Goal: Contribute content: Contribute content

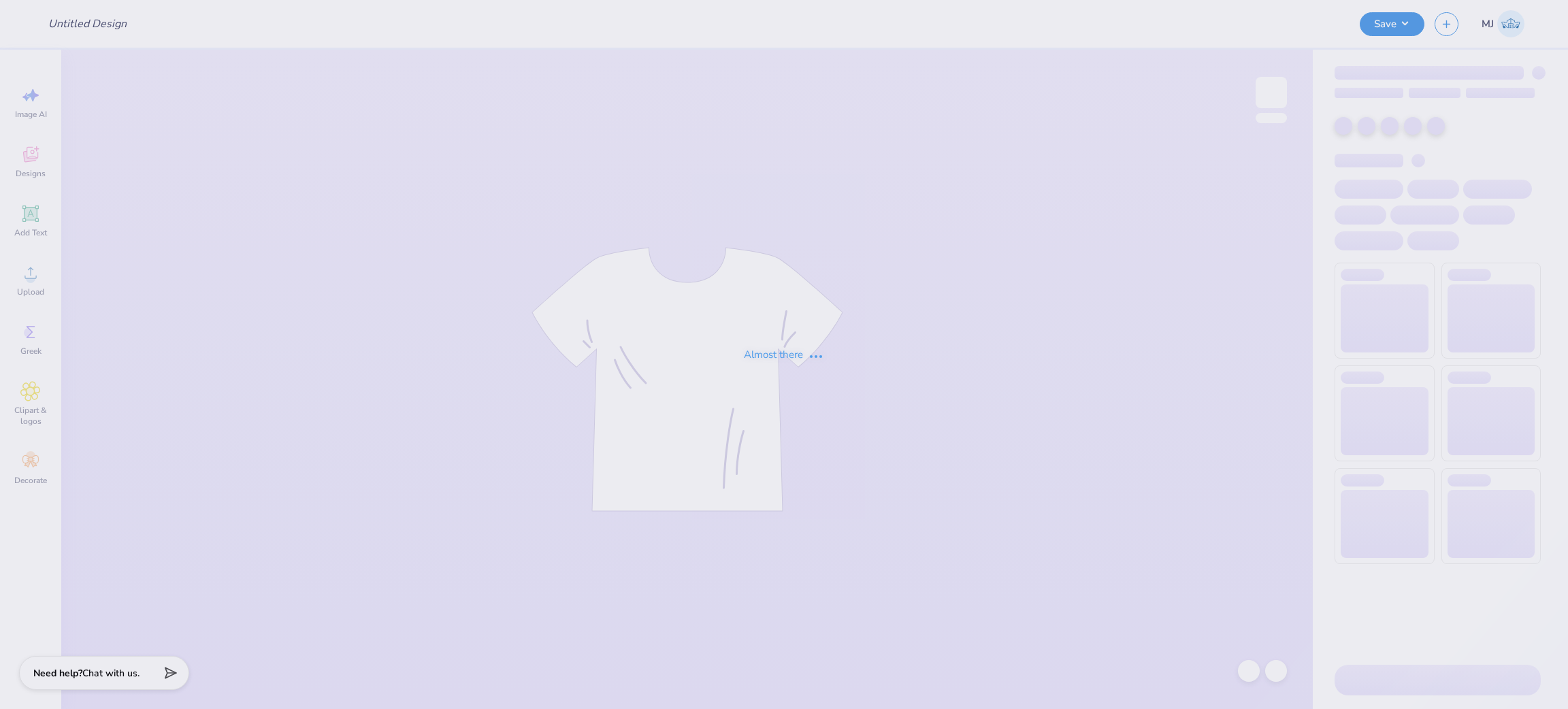
type input "[PERSON_NAME] Crewneck"
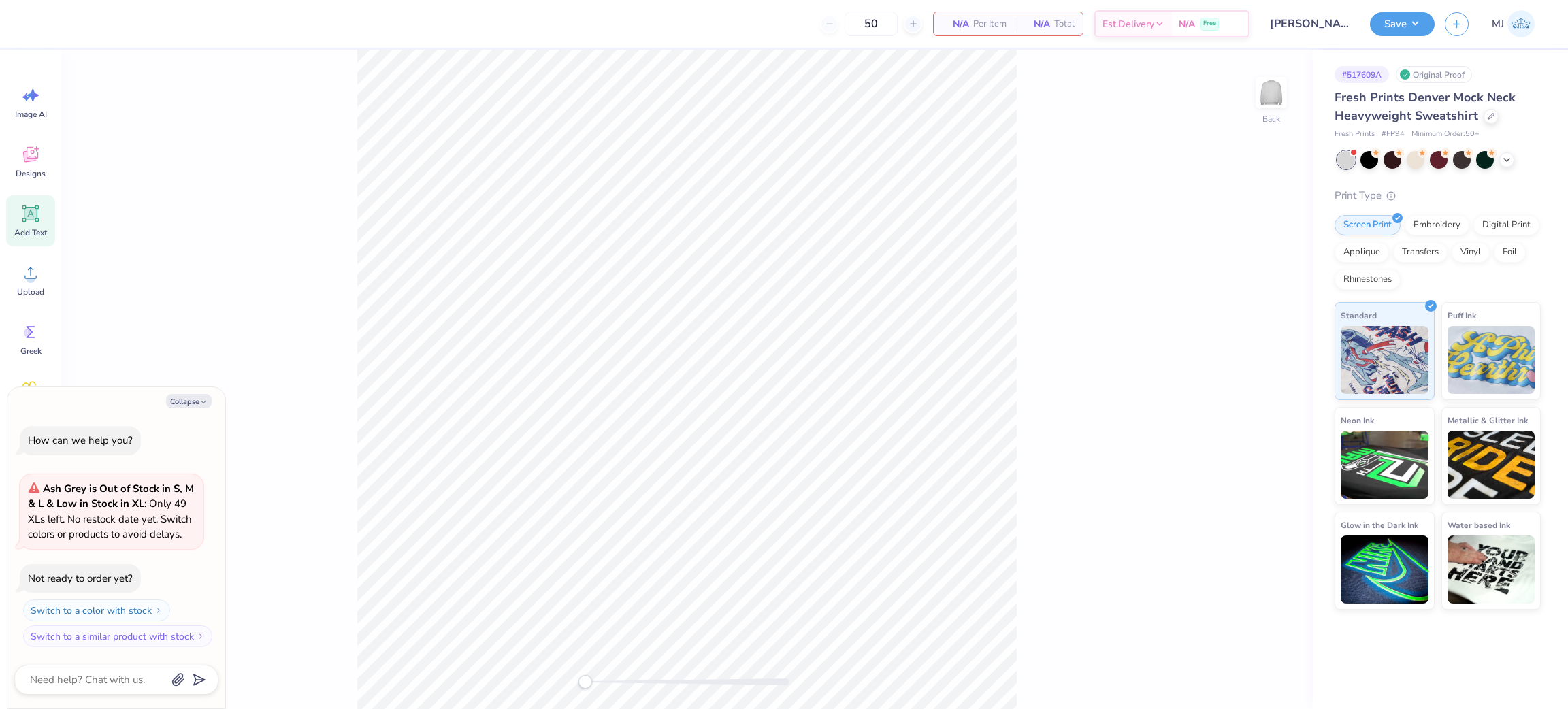
click at [26, 228] on span "Add Text" at bounding box center [31, 233] width 33 height 11
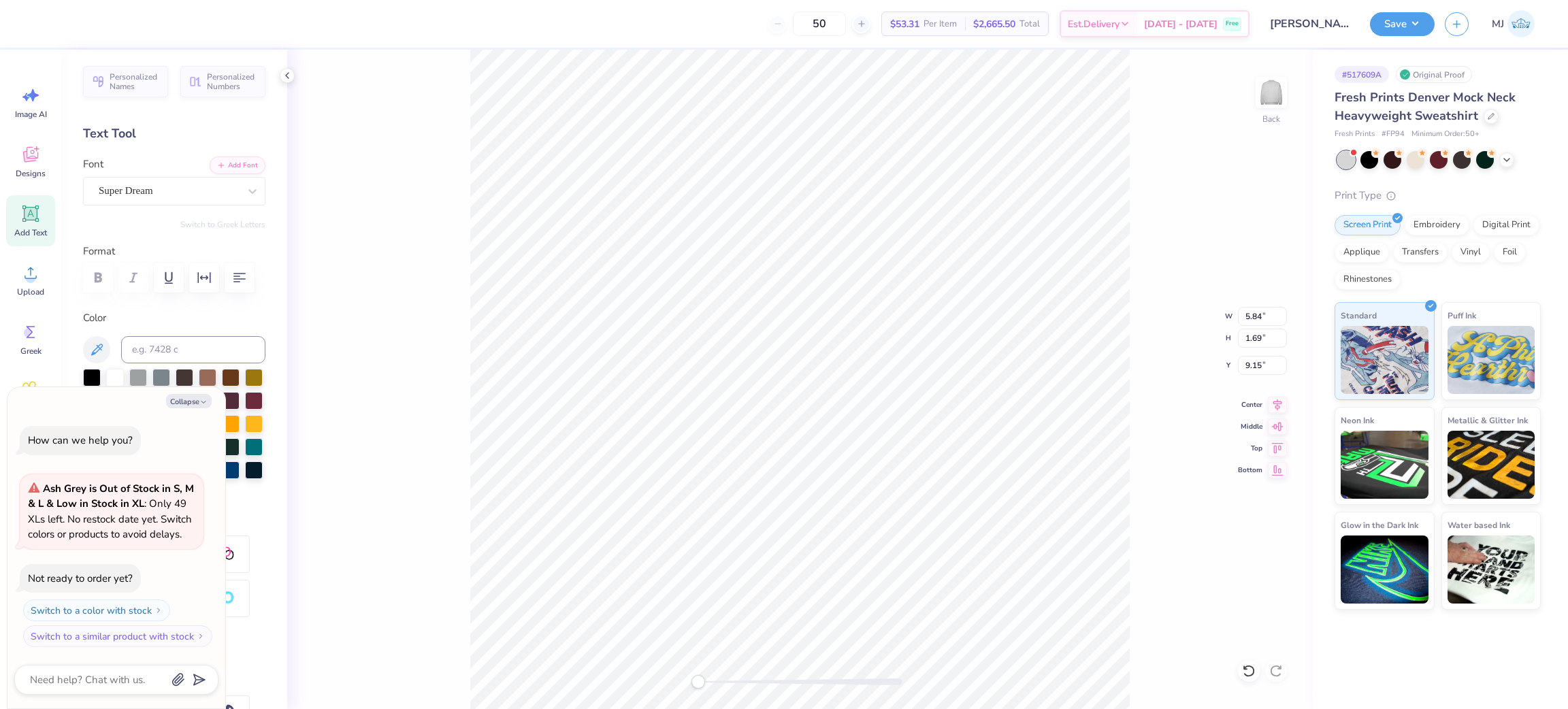
scroll to position [15, 2]
type textarea "x"
type textarea "A"
type textarea "x"
type textarea "AP"
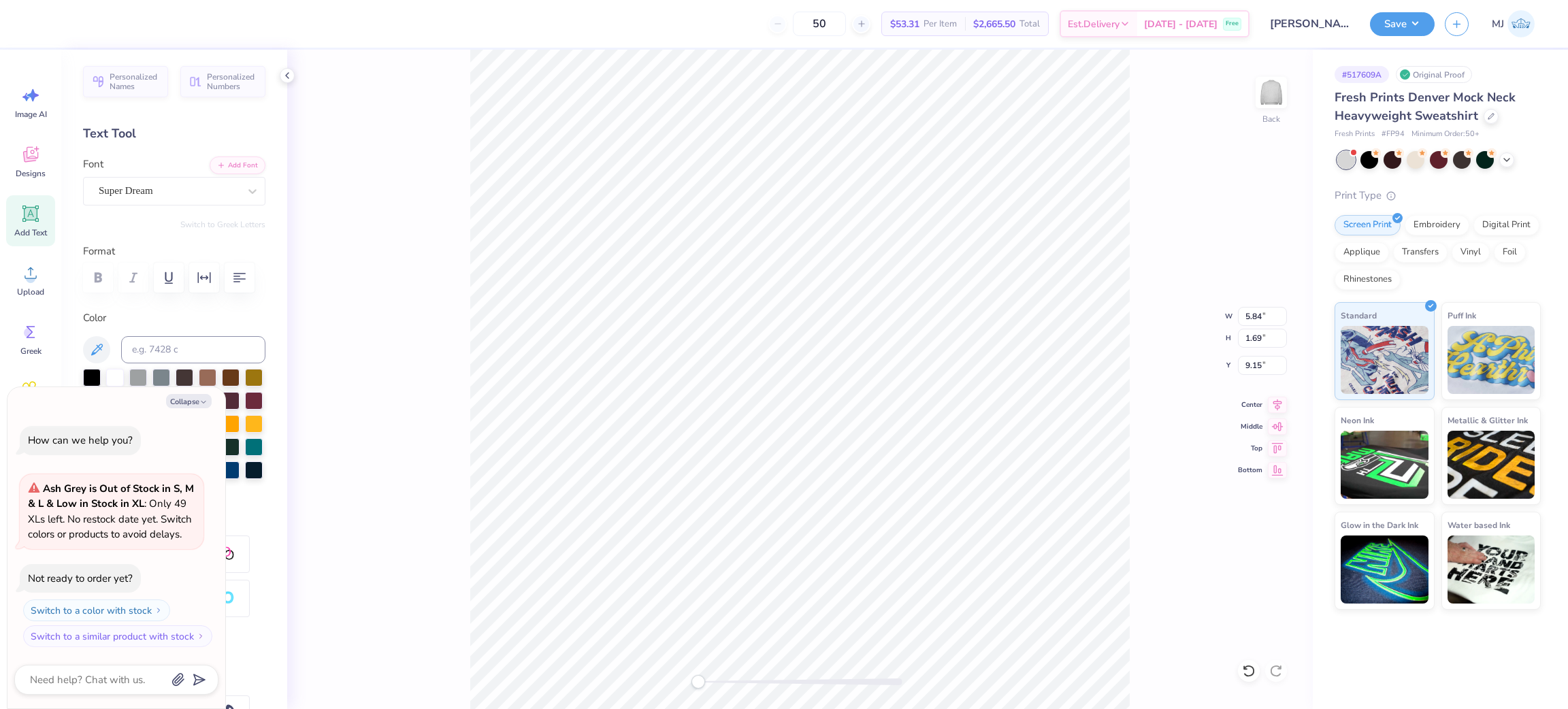
scroll to position [15, 1]
type textarea "x"
type textarea "APK"
type textarea "x"
type textarea "APKS"
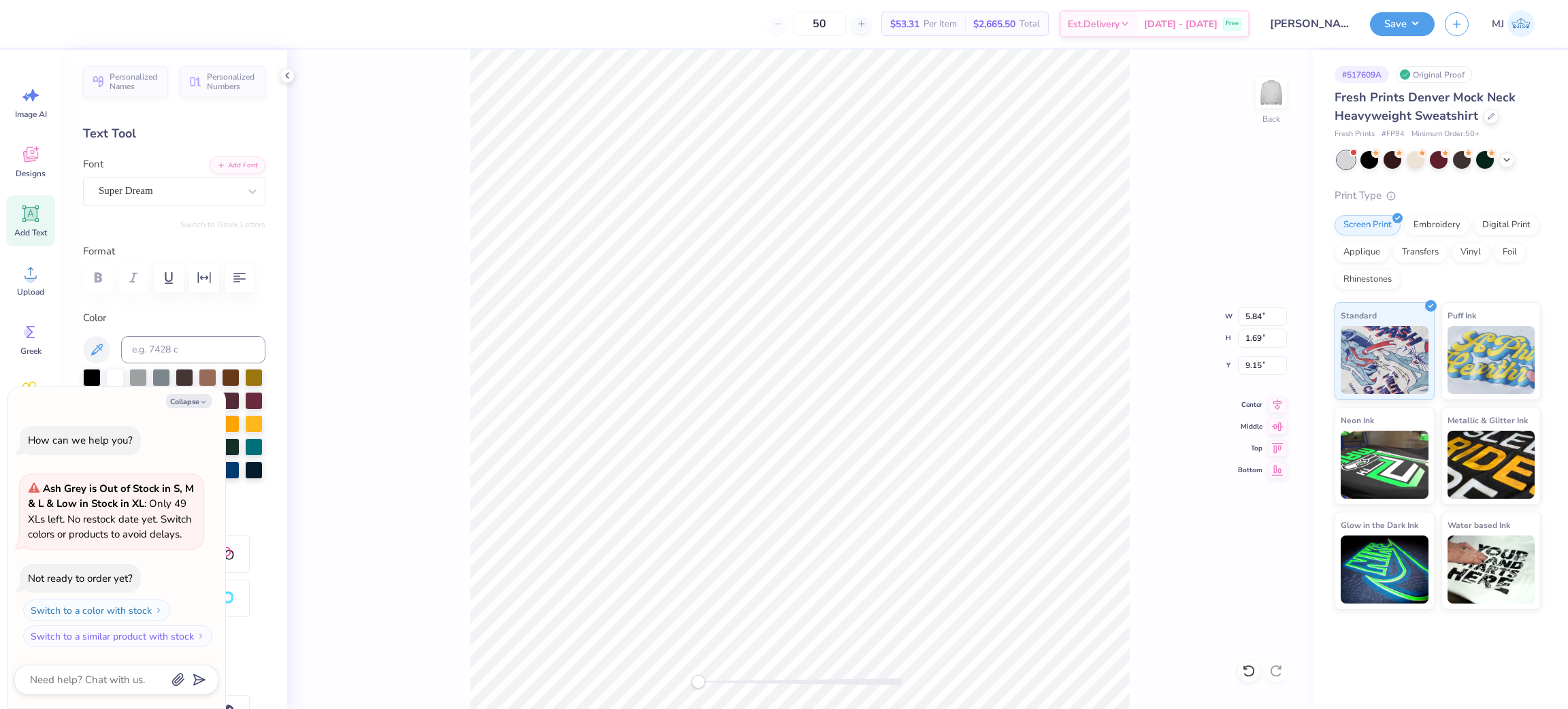
type textarea "x"
type textarea "APKSI"
type textarea "x"
type textarea "AKSI"
type textarea "x"
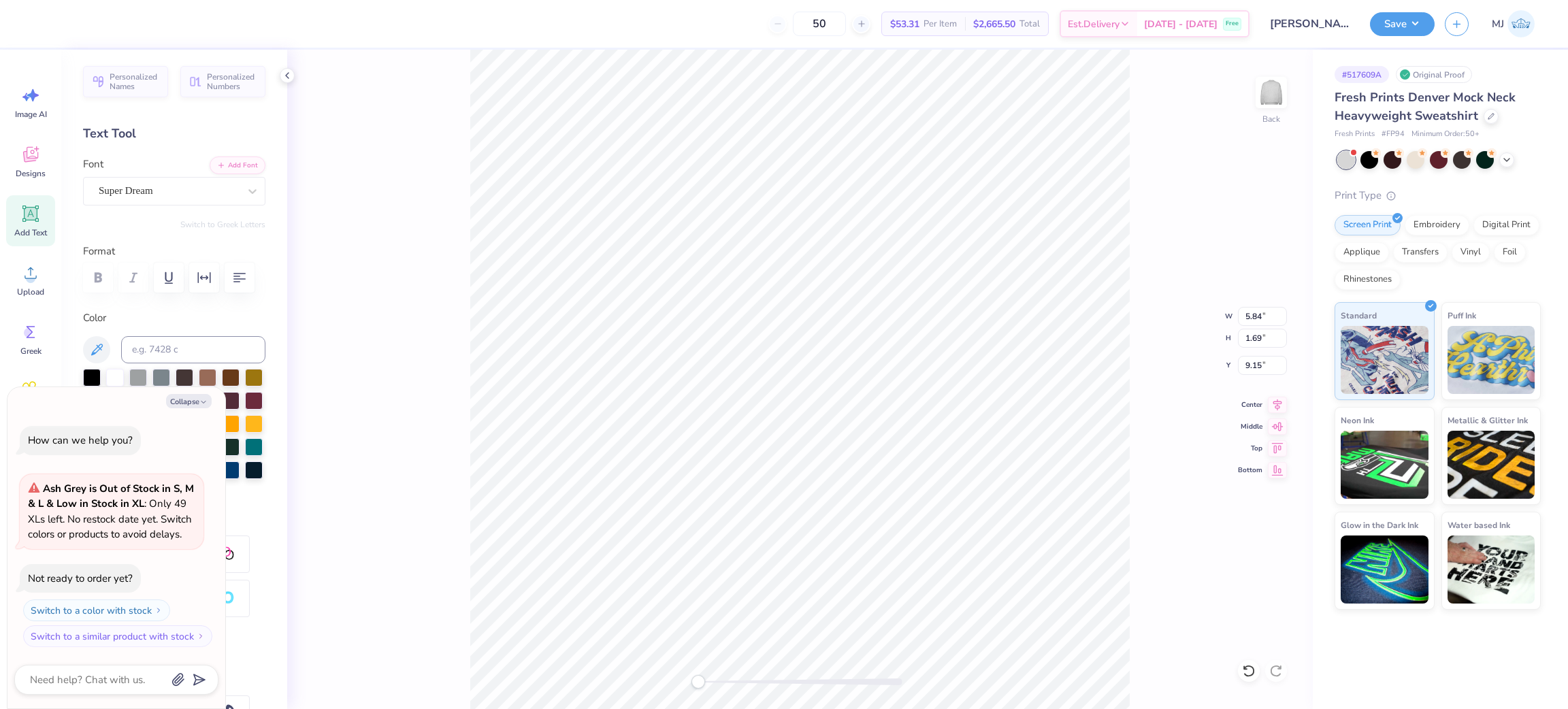
type textarea "AKPSI"
drag, startPoint x: 196, startPoint y: 399, endPoint x: 194, endPoint y: 391, distance: 8.2
click at [196, 399] on button "Collapse" at bounding box center [189, 401] width 45 height 15
type textarea "x"
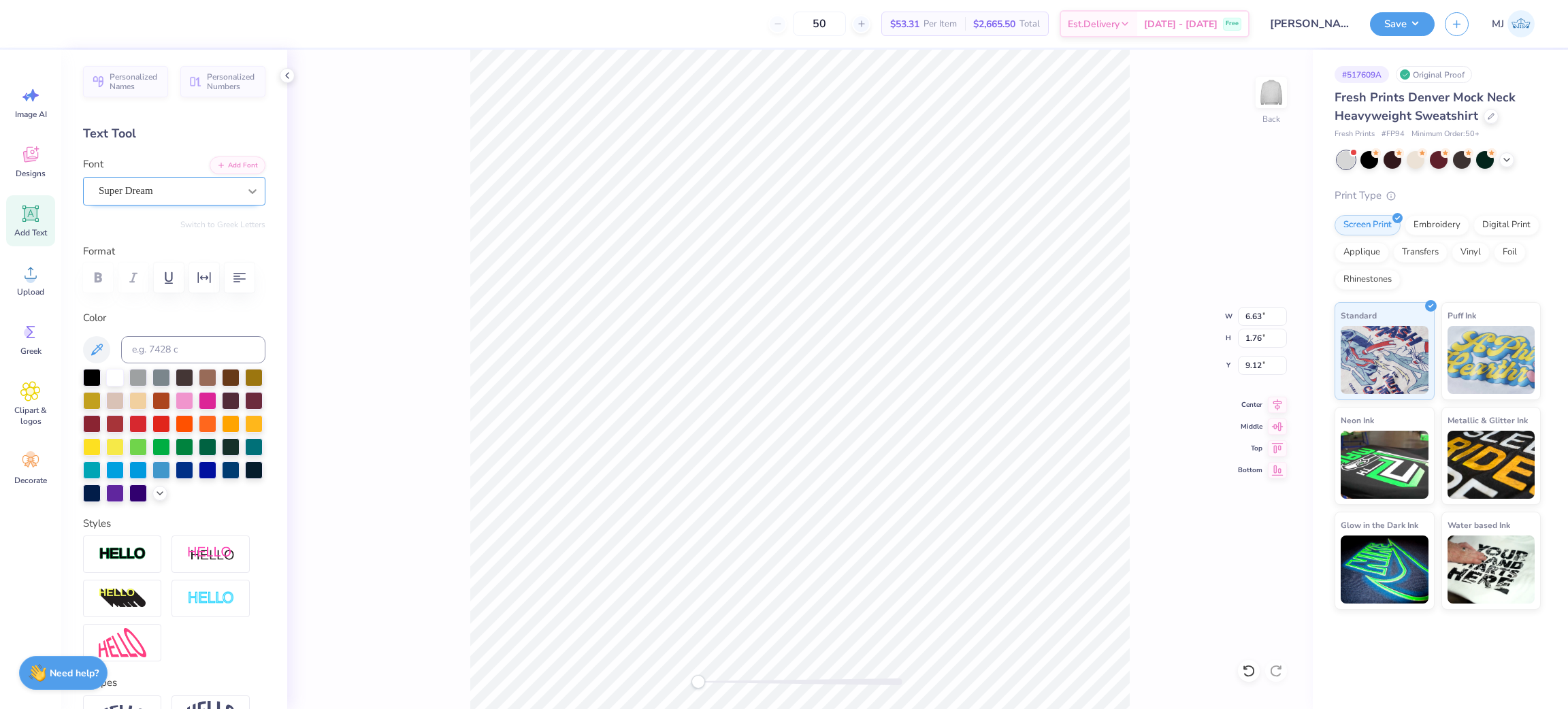
click at [246, 191] on icon at bounding box center [252, 191] width 14 height 14
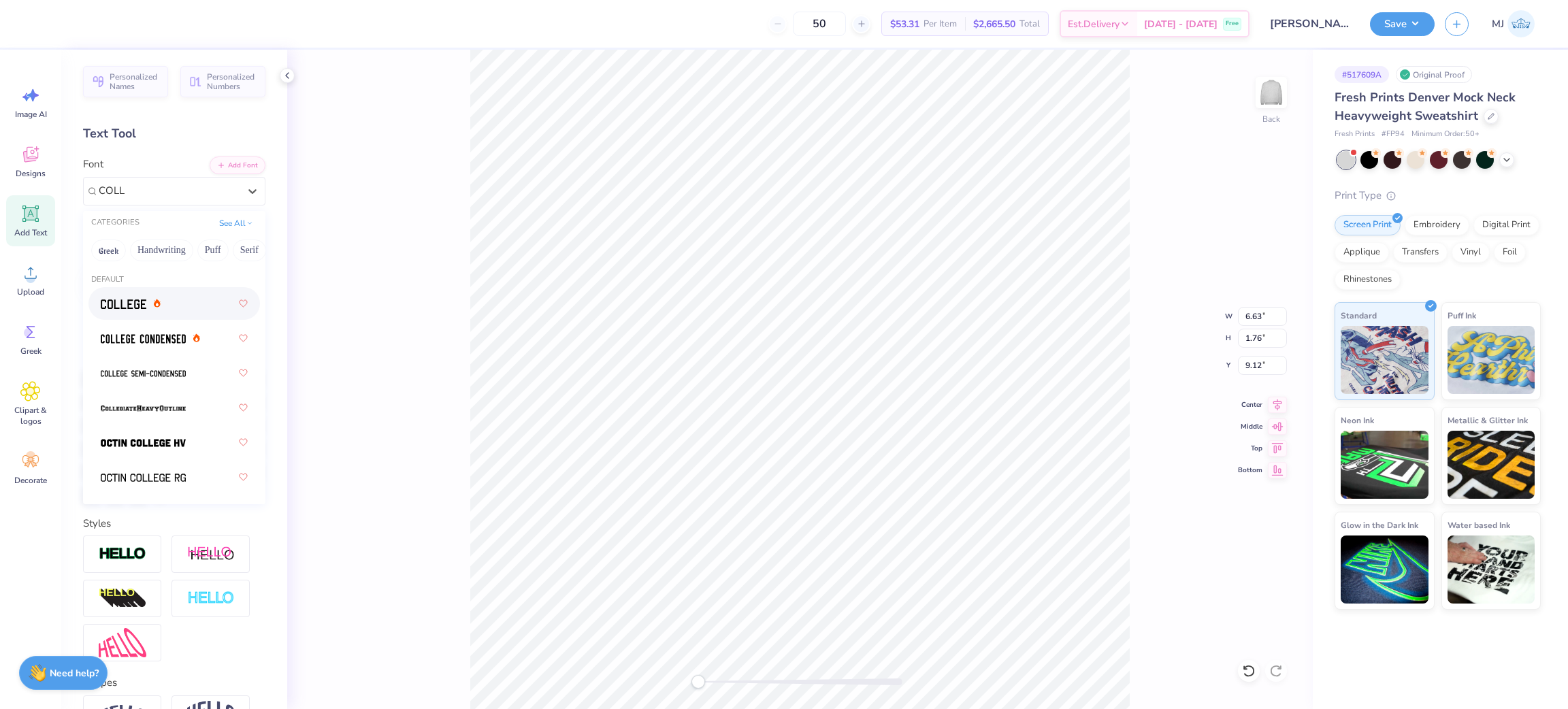
click at [157, 296] on div at bounding box center [131, 304] width 60 height 15
type input "COLL"
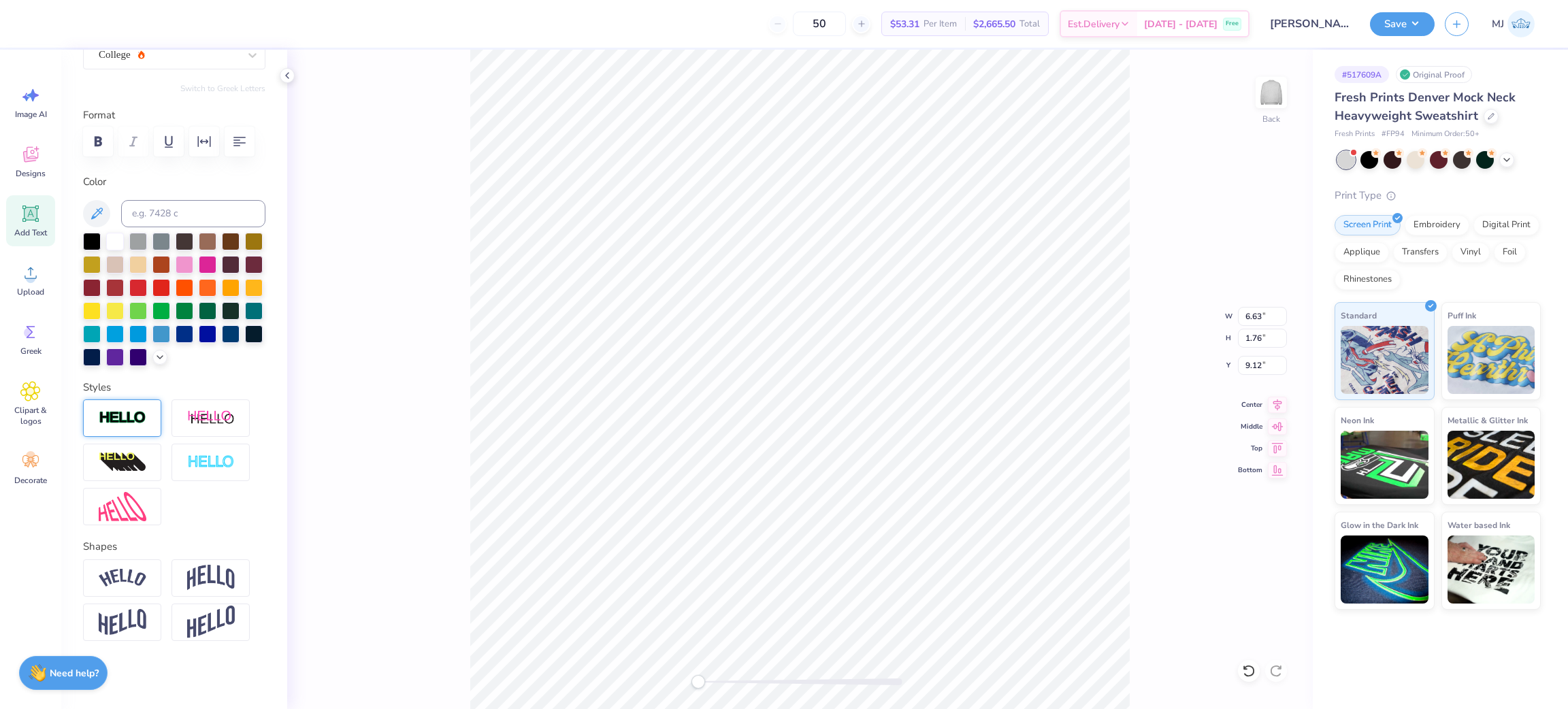
scroll to position [194, 0]
click at [202, 566] on img at bounding box center [211, 577] width 47 height 25
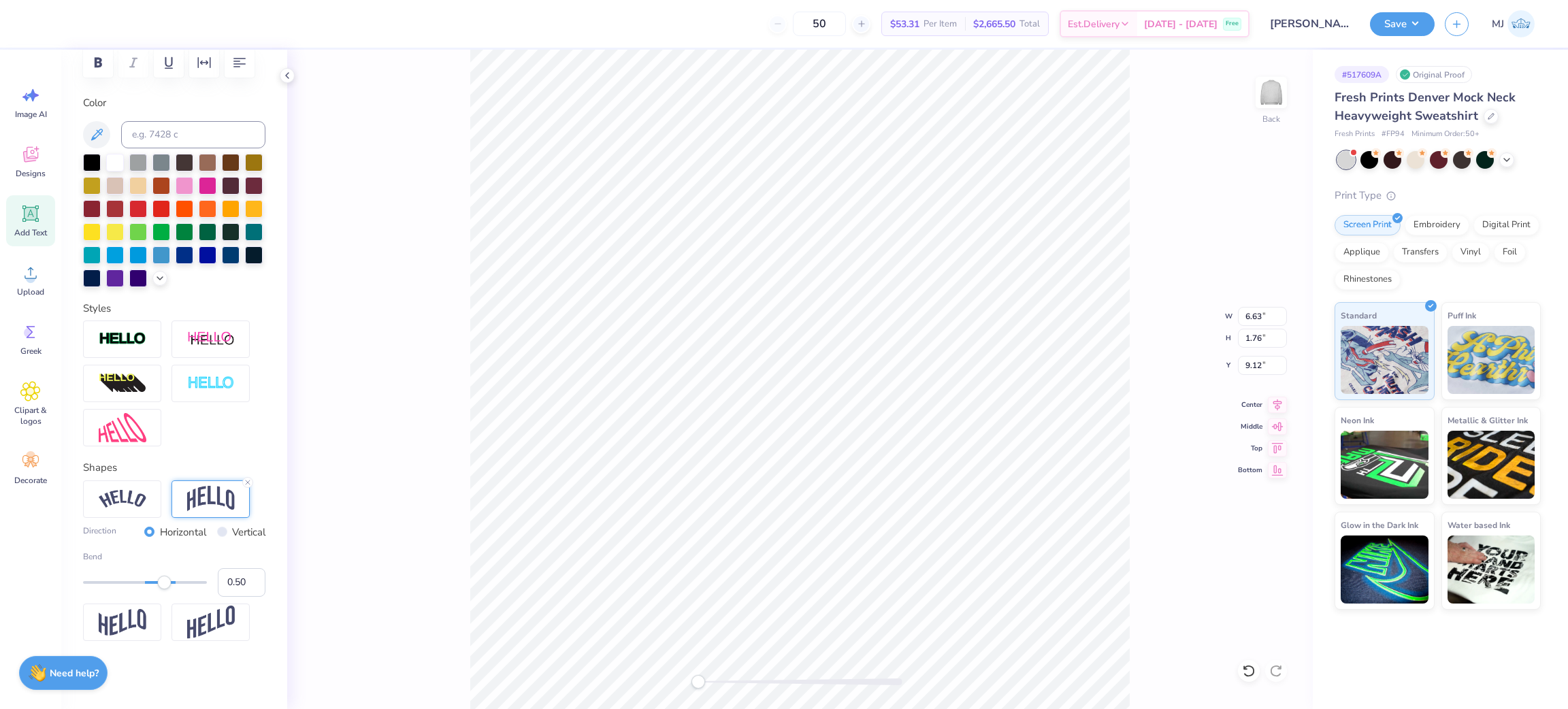
scroll to position [273, 0]
type input "0.27"
click at [152, 582] on div at bounding box center [145, 582] width 124 height 3
click at [105, 338] on img at bounding box center [123, 338] width 47 height 15
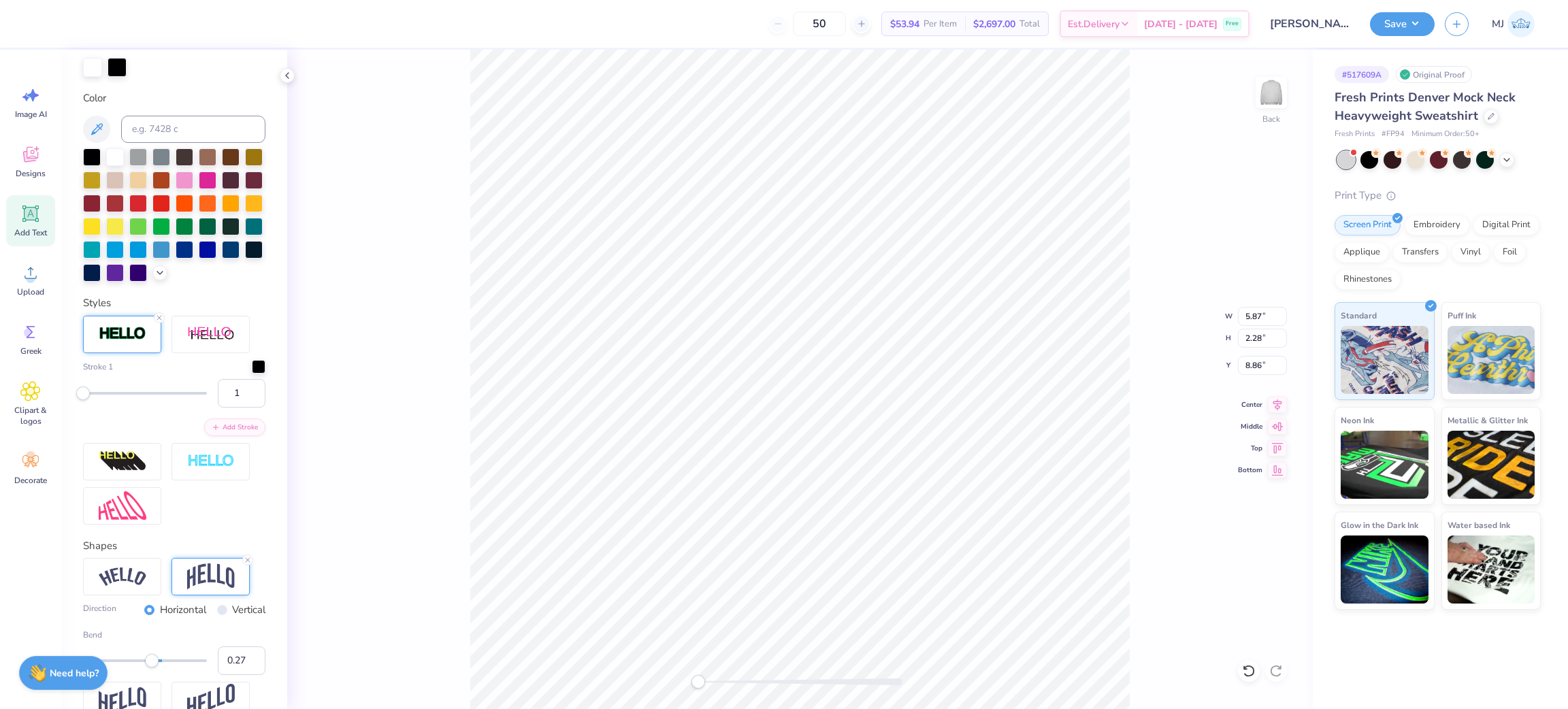
type input "12"
click at [95, 400] on div at bounding box center [145, 393] width 124 height 14
type input "8"
drag, startPoint x: 101, startPoint y: 455, endPoint x: 91, endPoint y: 455, distance: 10.0
click at [91, 400] on div at bounding box center [145, 393] width 124 height 14
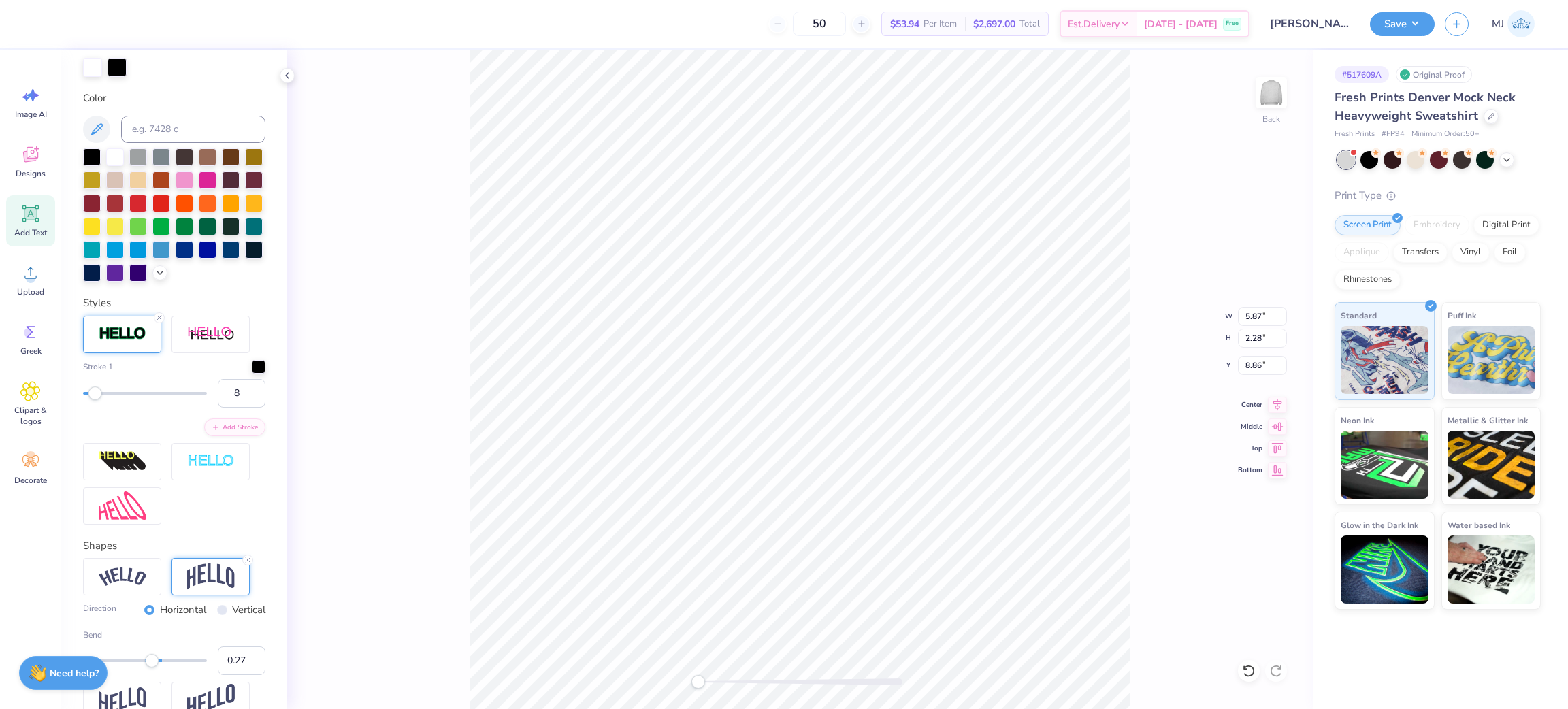
type input "7"
click at [89, 400] on div "Accessibility label" at bounding box center [95, 393] width 14 height 14
type input "1"
drag, startPoint x: 89, startPoint y: 455, endPoint x: 75, endPoint y: 455, distance: 14.0
click at [75, 455] on div "Personalized Names Personalized Numbers Text Tool Add Font Font College Switch …" at bounding box center [174, 379] width 226 height 659
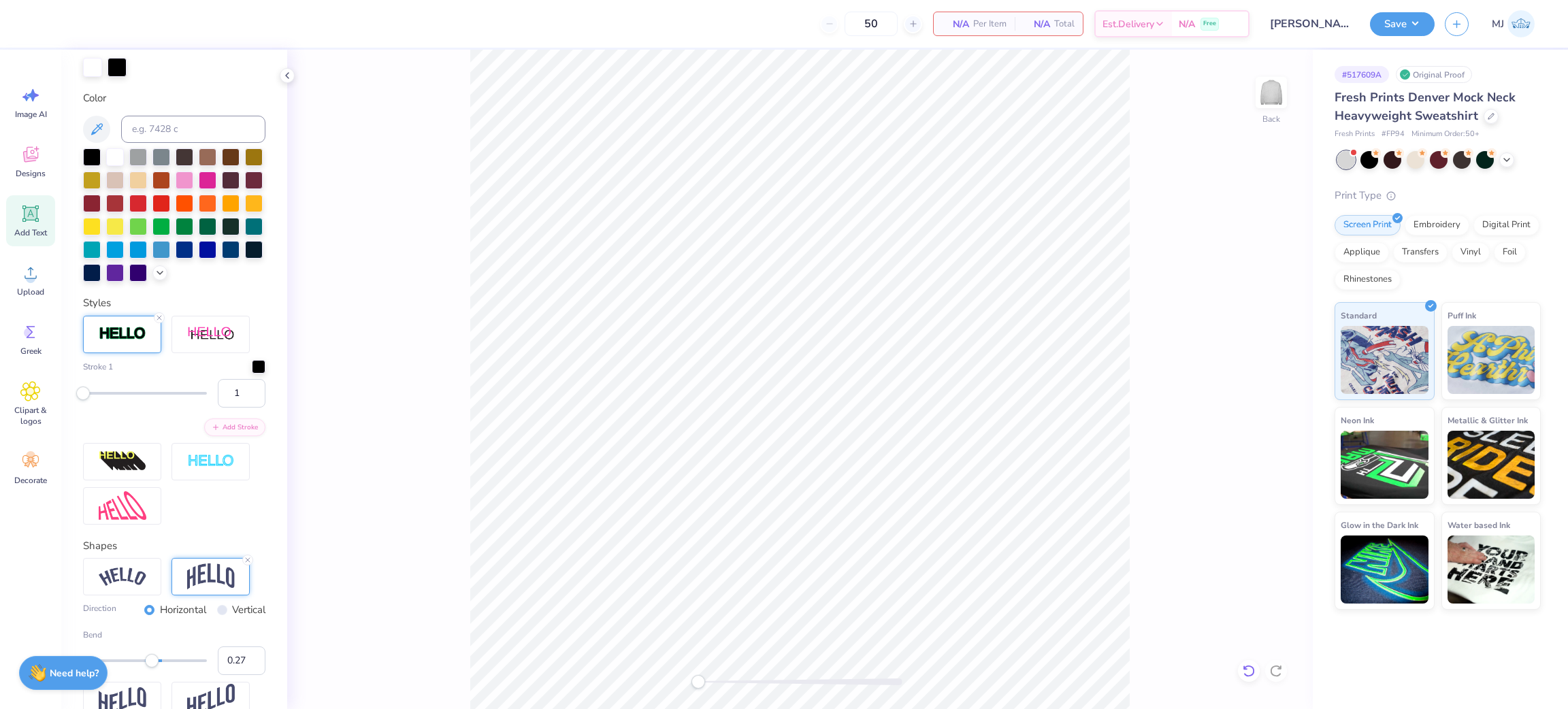
click at [1248, 674] on icon at bounding box center [1249, 670] width 14 height 14
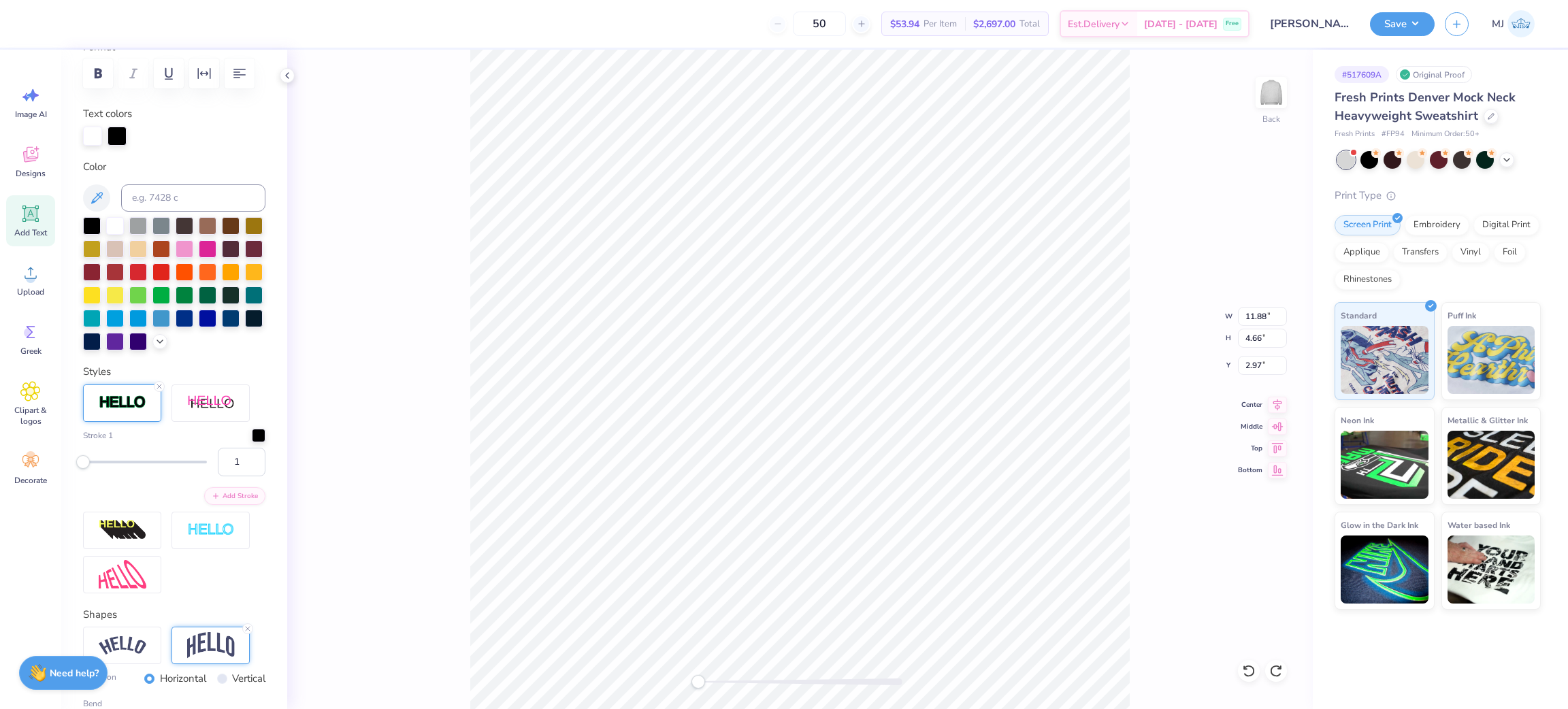
scroll to position [103, 0]
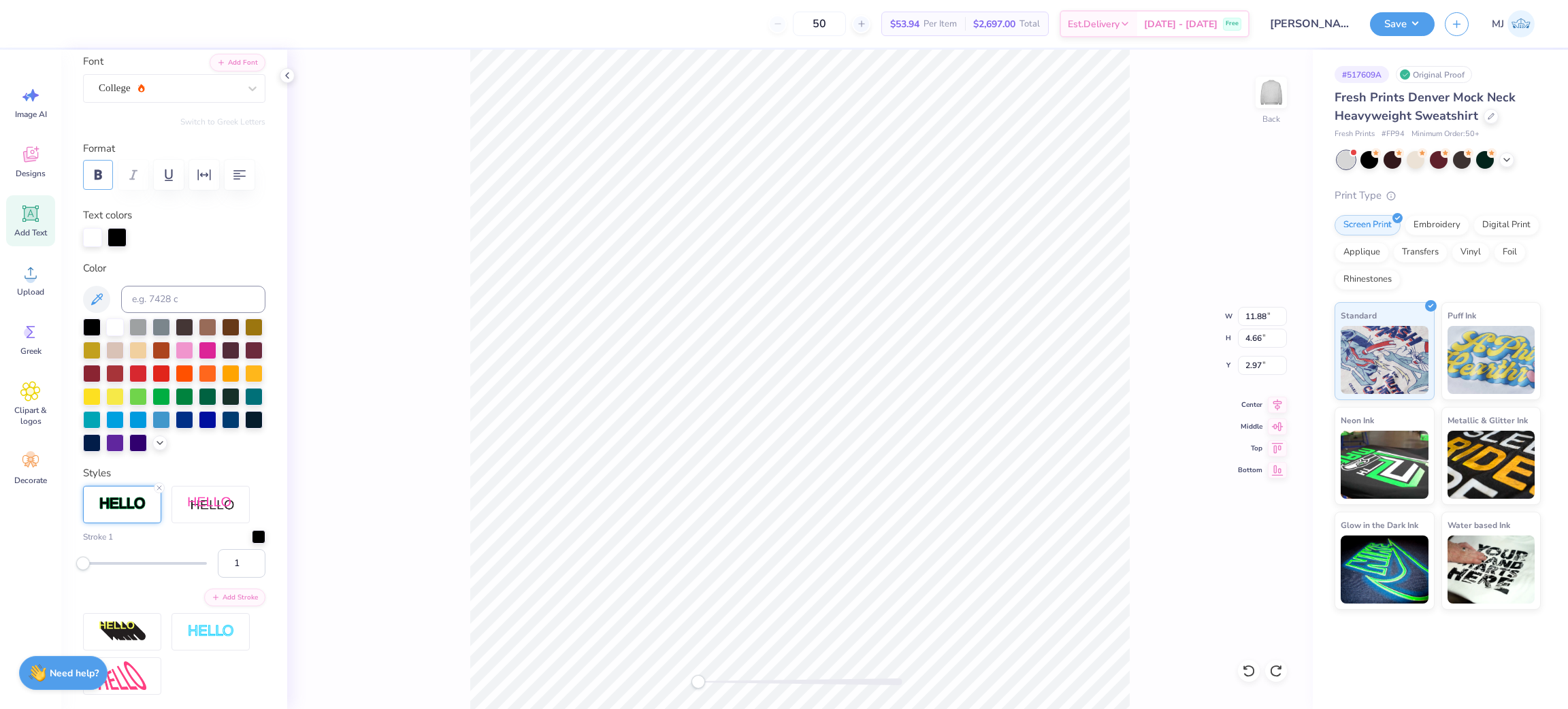
click at [99, 165] on button "button" at bounding box center [97, 175] width 30 height 30
click at [236, 577] on input "2" at bounding box center [241, 563] width 47 height 28
type input "3"
click at [236, 577] on input "3" at bounding box center [241, 563] width 47 height 28
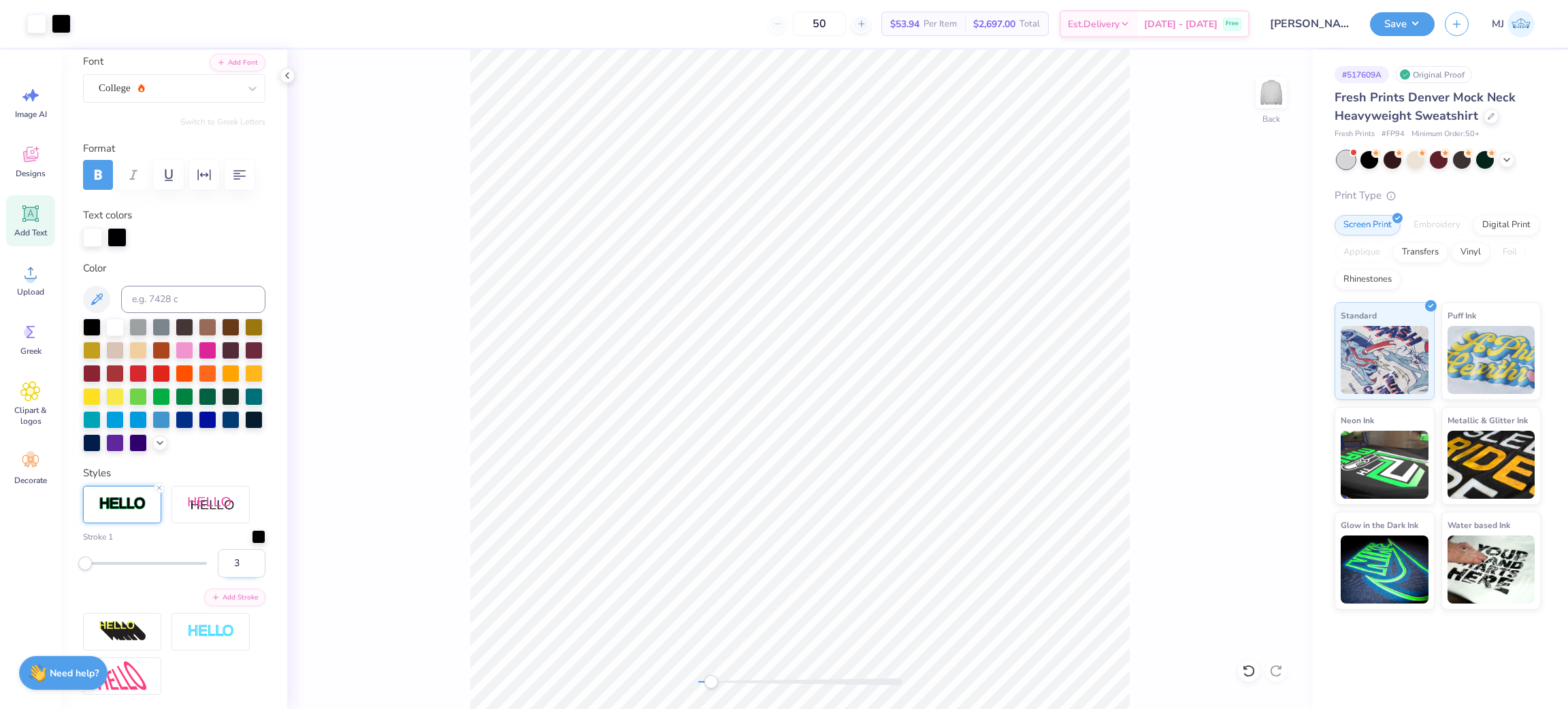
click at [217, 577] on input "3" at bounding box center [241, 563] width 47 height 28
type input "2"
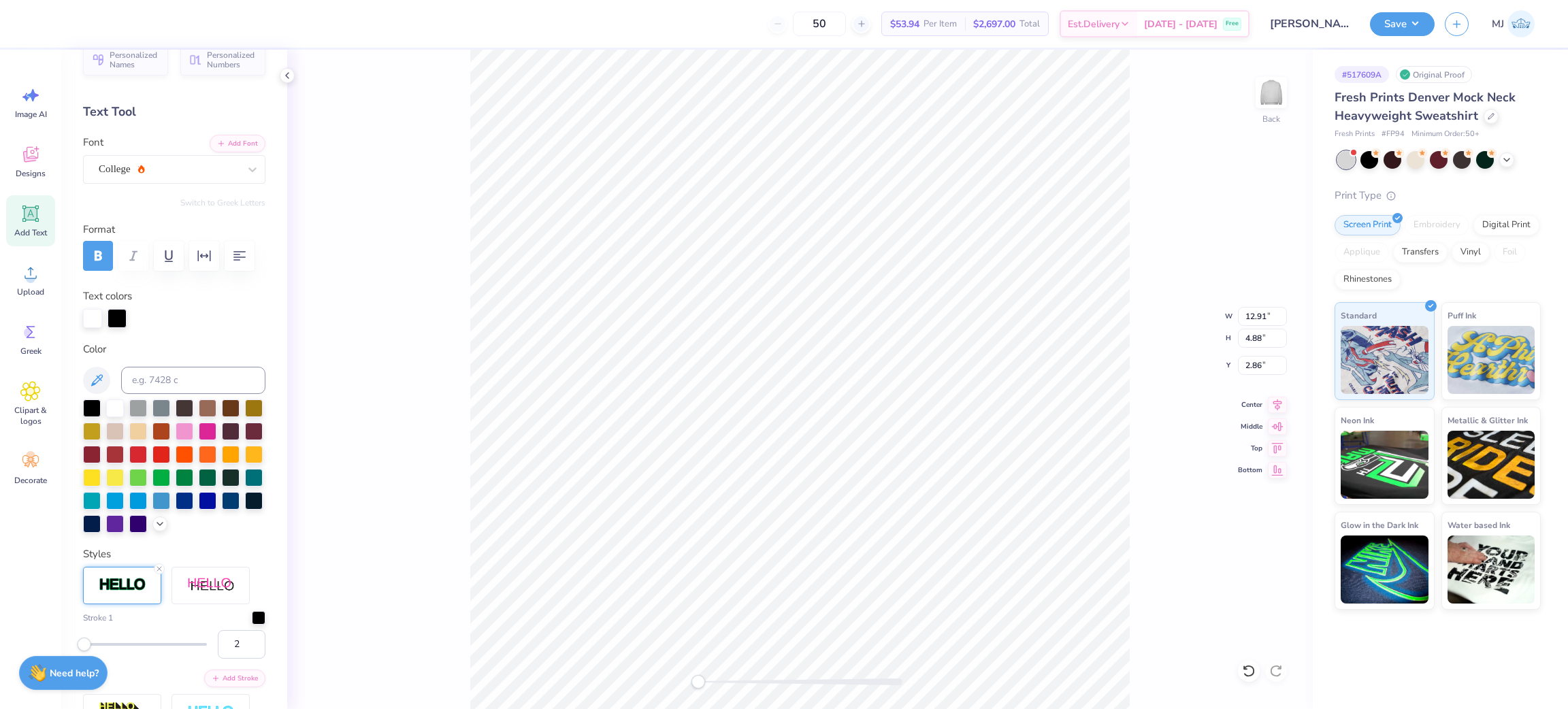
scroll to position [0, 0]
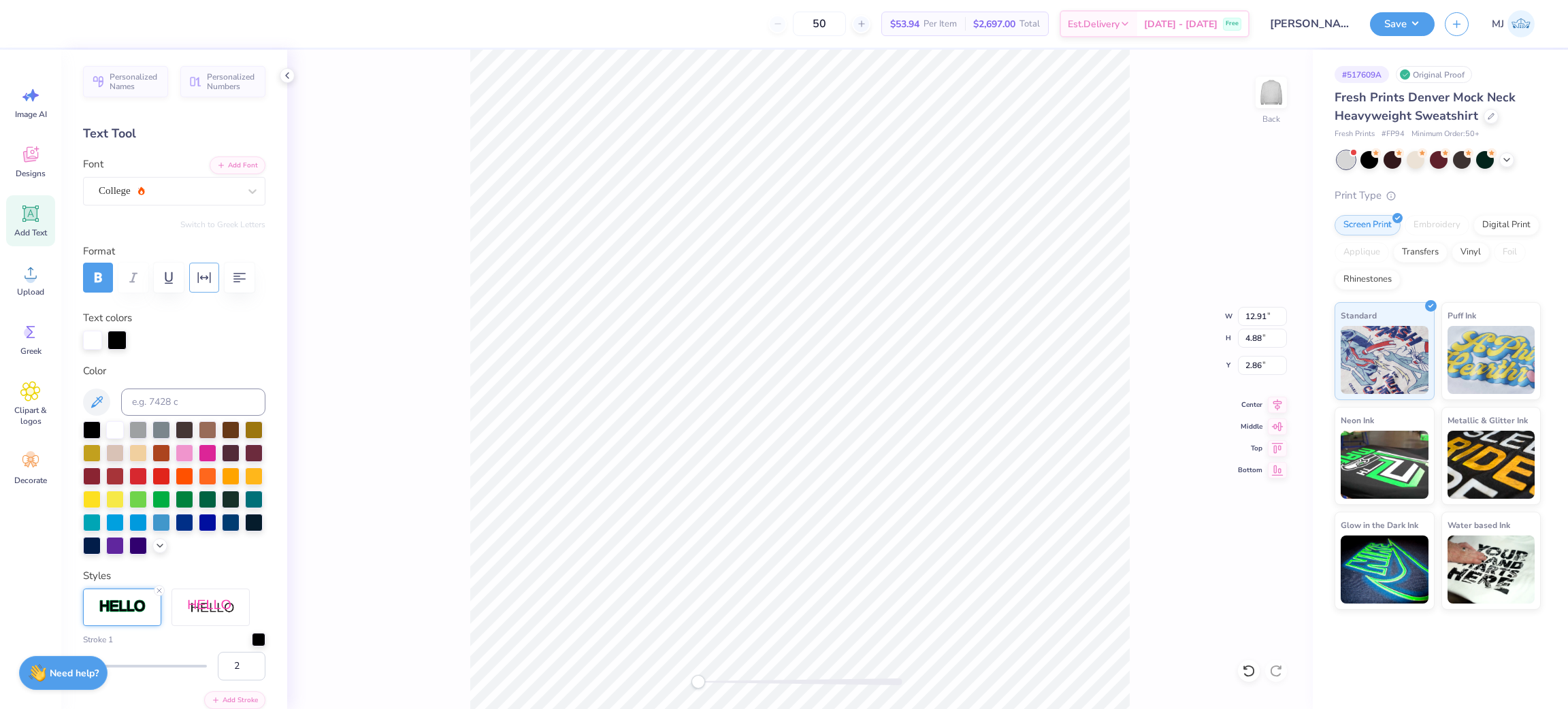
click at [206, 279] on icon "button" at bounding box center [205, 277] width 13 height 11
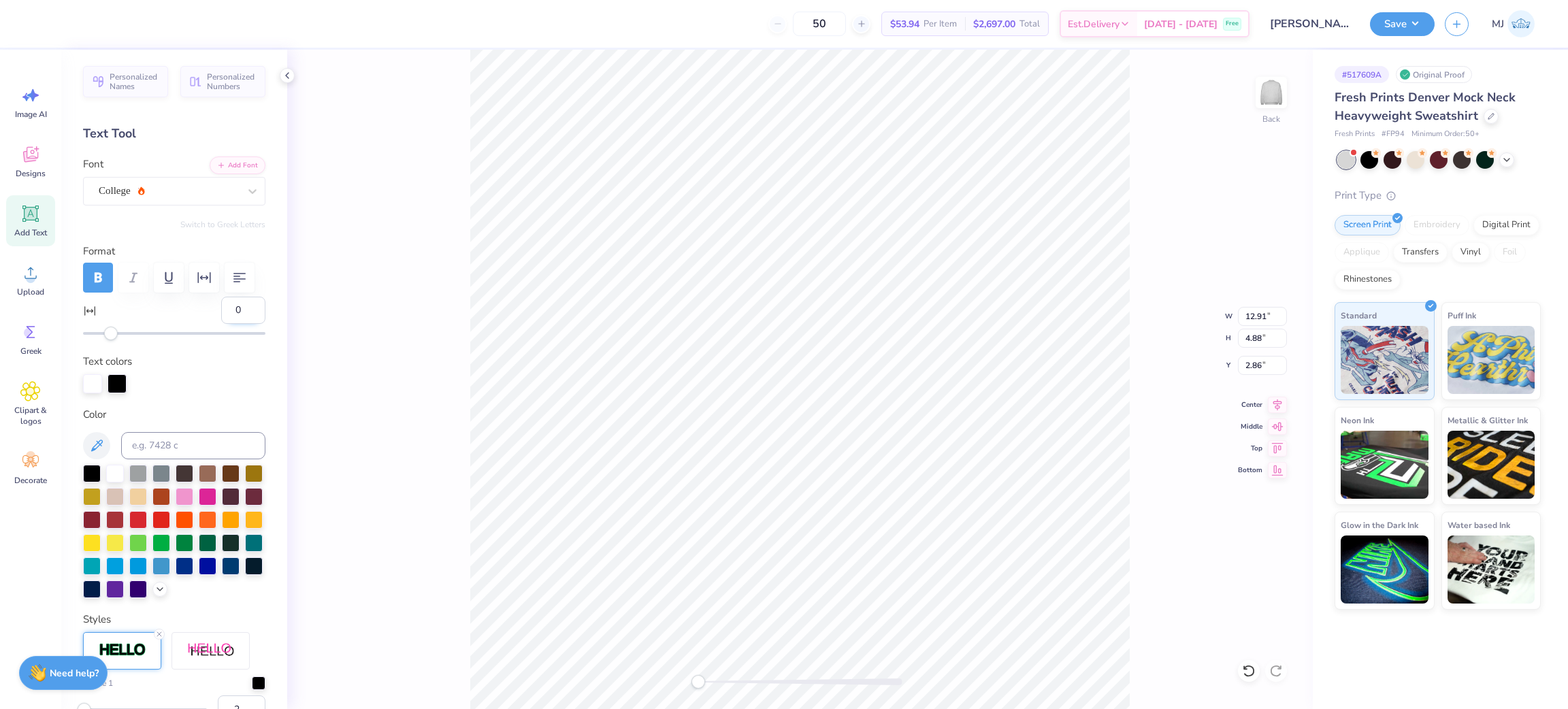
click at [221, 324] on input "0" at bounding box center [243, 310] width 45 height 27
type input "-1"
click at [236, 324] on input "-1" at bounding box center [243, 310] width 45 height 27
type input "-2"
click at [234, 324] on input "-2" at bounding box center [243, 310] width 45 height 27
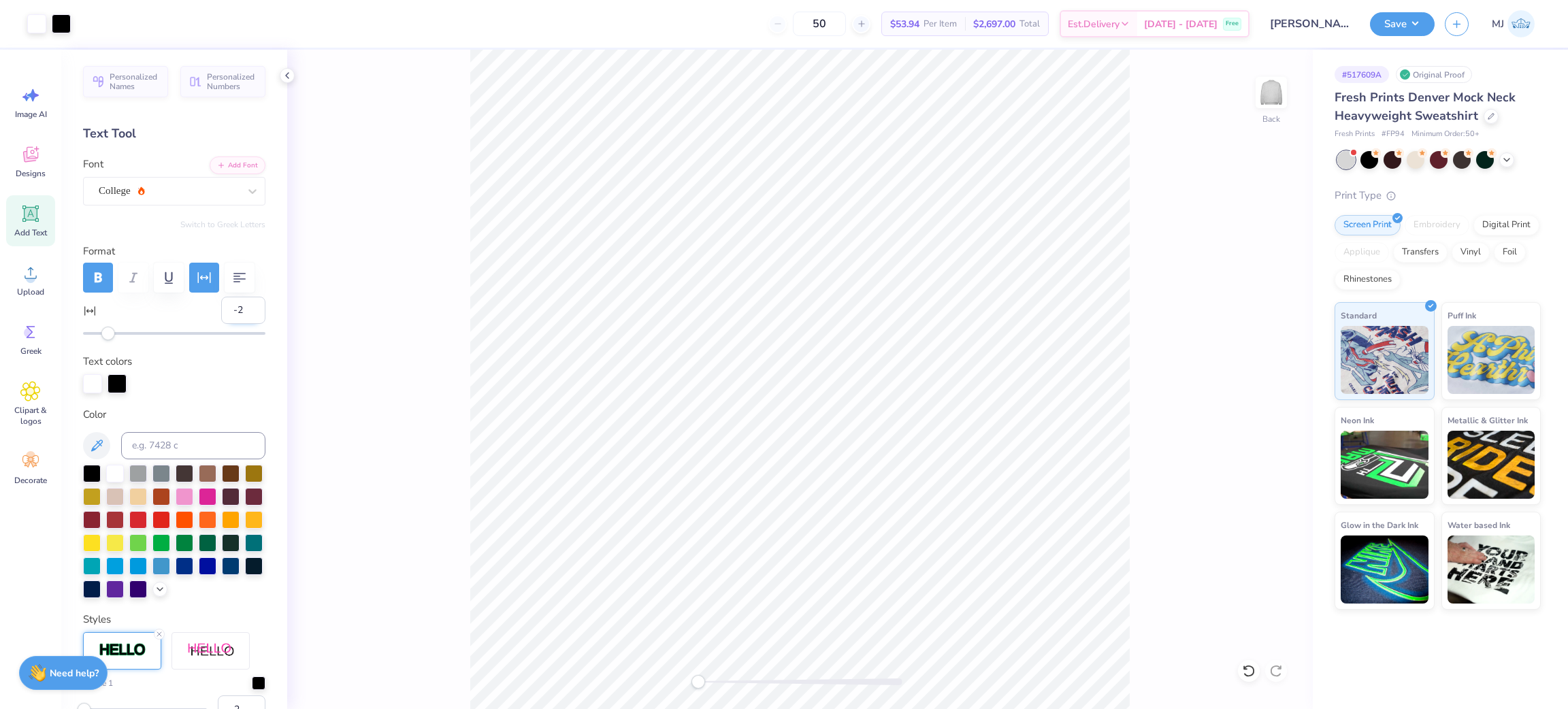
click at [221, 324] on input "-2" at bounding box center [243, 310] width 45 height 27
click at [239, 324] on input "-2" at bounding box center [243, 310] width 45 height 27
type input "-3"
click at [236, 324] on input "-3" at bounding box center [243, 310] width 45 height 27
click at [1282, 404] on icon at bounding box center [1277, 403] width 19 height 16
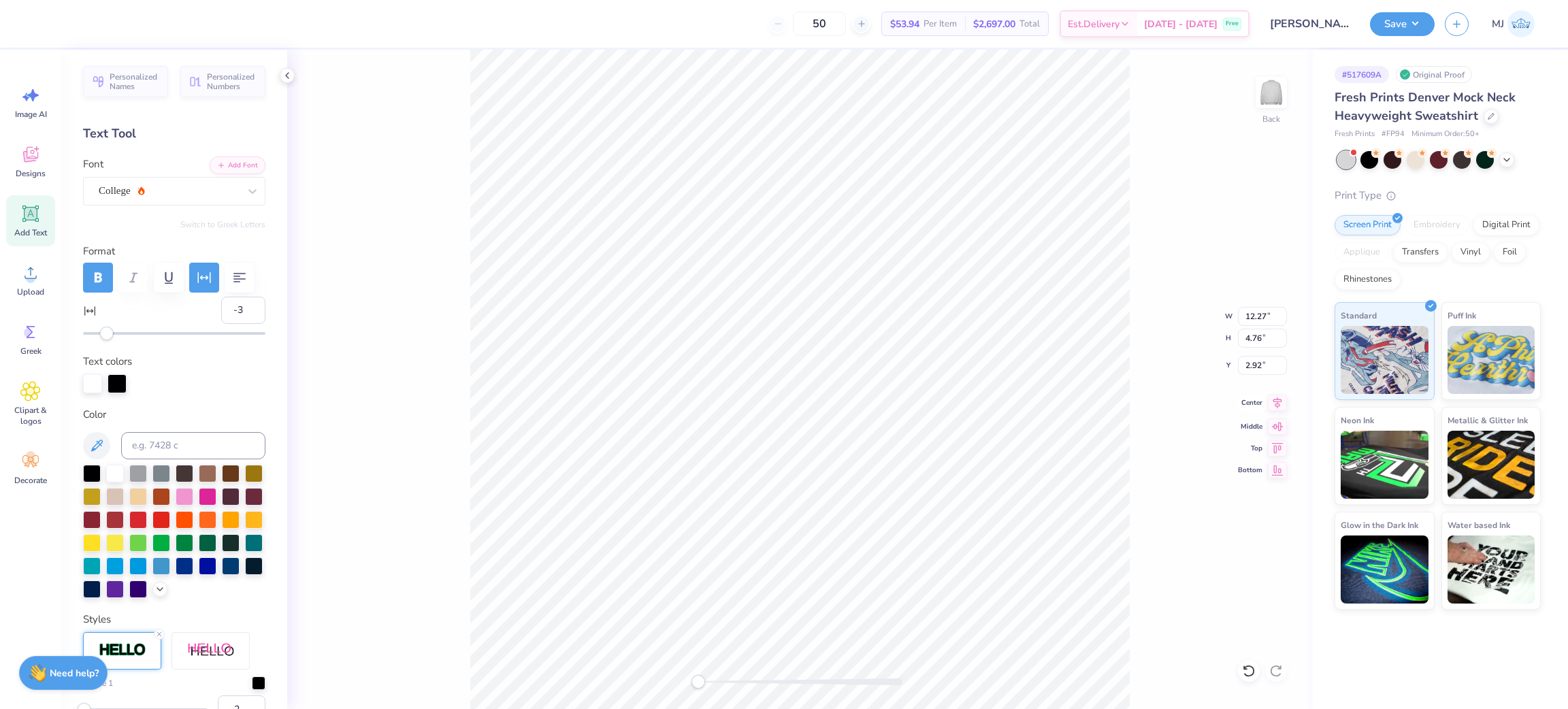
click at [1282, 404] on icon at bounding box center [1277, 403] width 19 height 16
click at [1257, 310] on input "12.27" at bounding box center [1262, 316] width 49 height 19
type input "12.5"
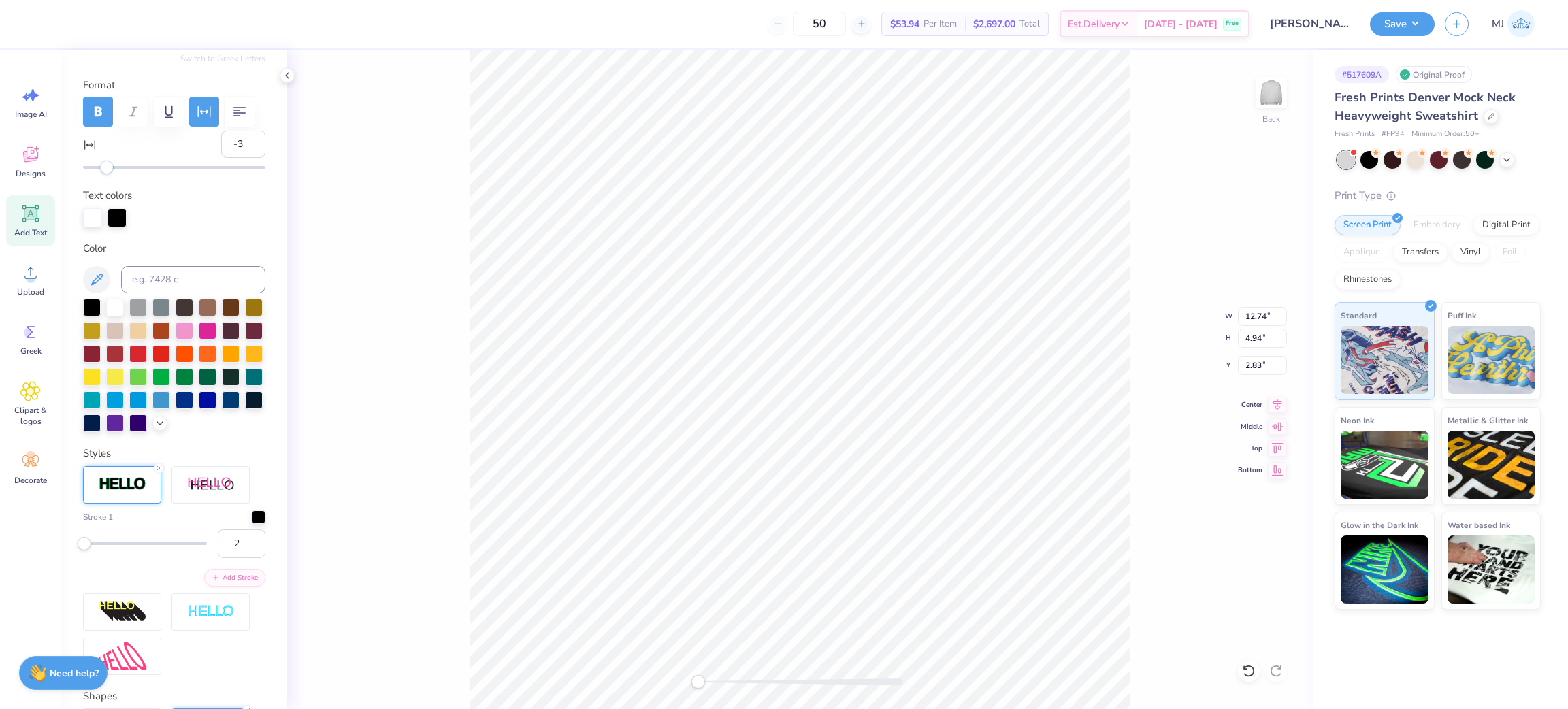
scroll to position [205, 0]
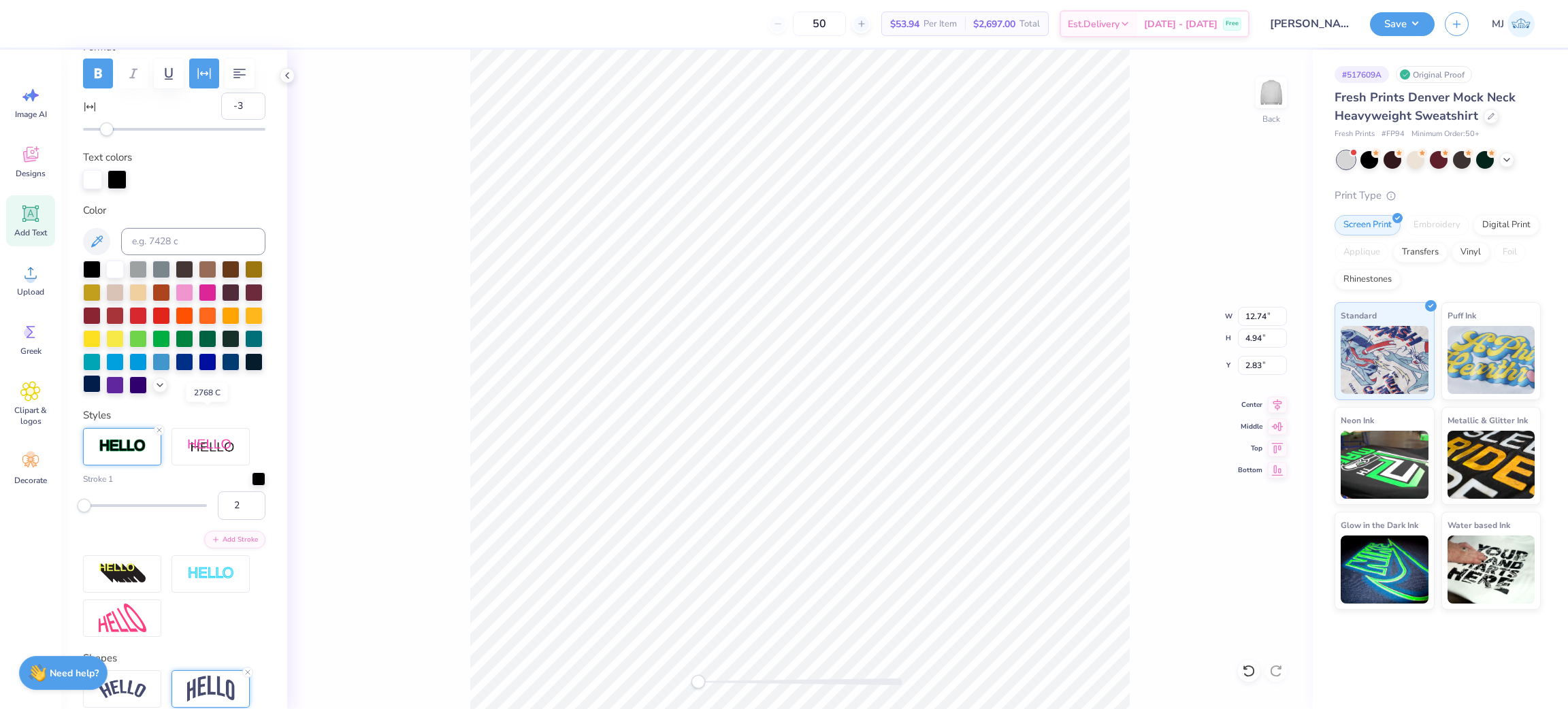
click at [101, 393] on div at bounding box center [91, 383] width 17 height 17
click at [144, 188] on div at bounding box center [141, 178] width 19 height 19
click at [111, 188] on div at bounding box center [116, 178] width 19 height 19
click at [137, 188] on div at bounding box center [141, 178] width 19 height 19
click at [115, 277] on div at bounding box center [115, 267] width 17 height 17
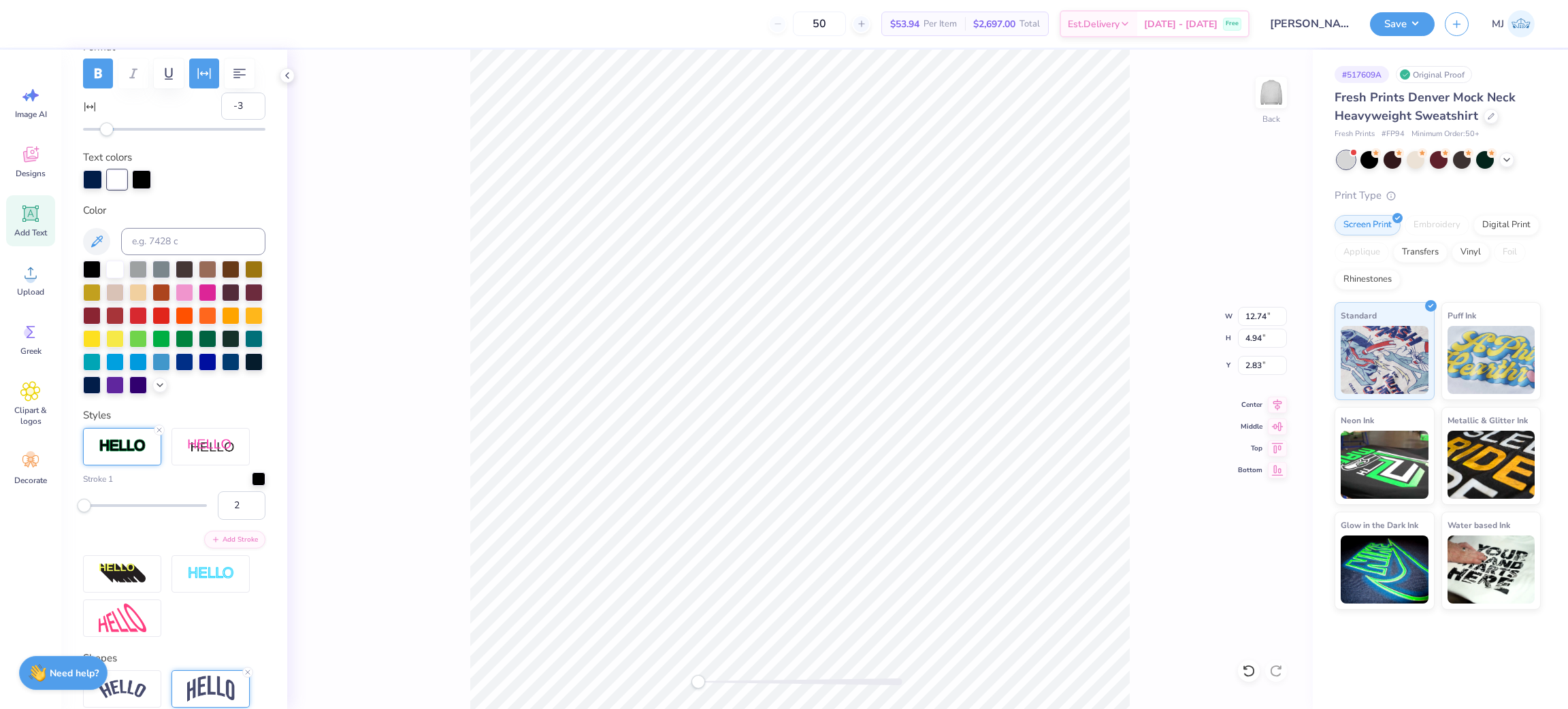
click at [352, 235] on div "Back W 12.74 12.74 " H 4.94 4.94 " Y 2.83 2.83 " Center Middle Top Bottom" at bounding box center [800, 379] width 1026 height 659
click at [115, 454] on img at bounding box center [123, 445] width 47 height 15
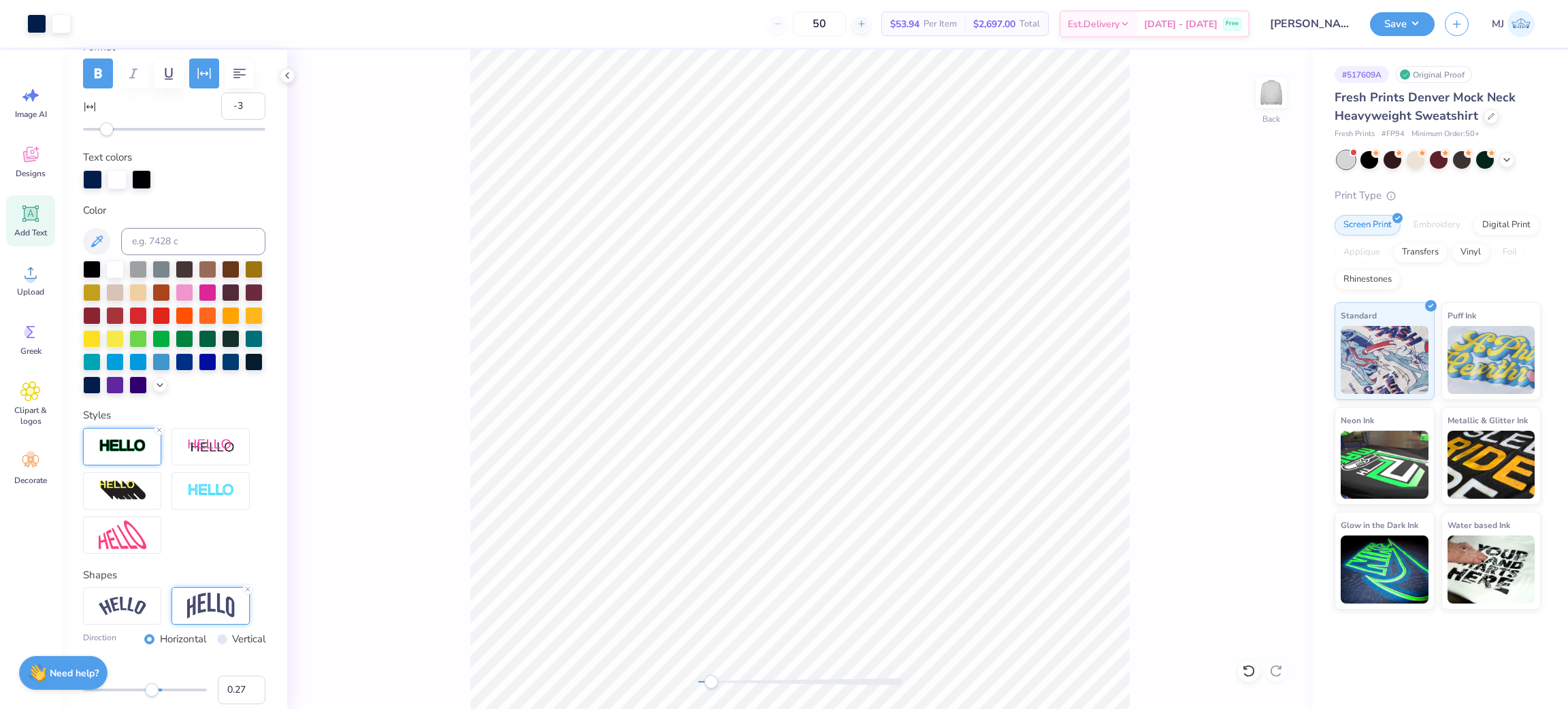
click at [124, 454] on img at bounding box center [123, 445] width 47 height 15
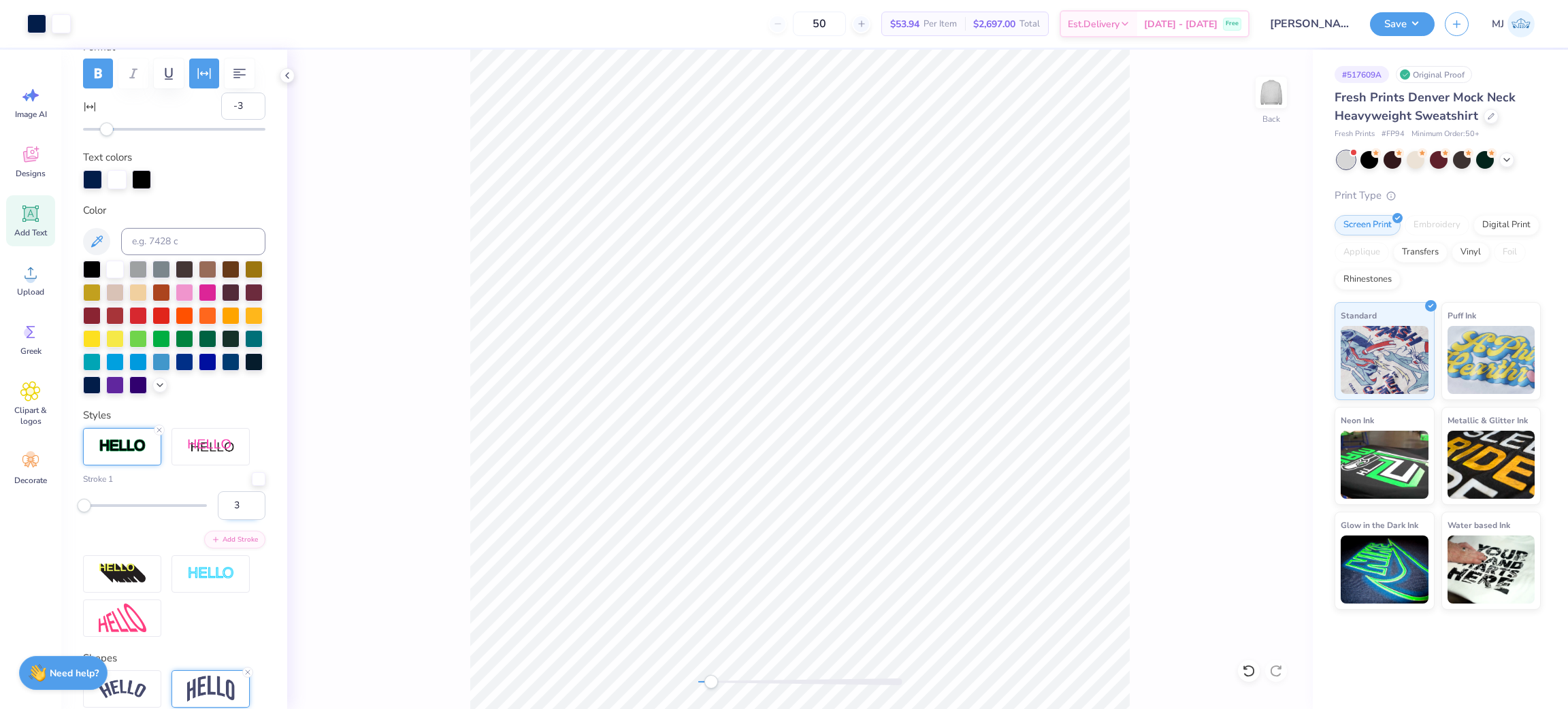
click at [238, 520] on input "3" at bounding box center [241, 504] width 47 height 28
type input "4"
click at [238, 520] on input "4" at bounding box center [241, 504] width 47 height 28
click at [236, 520] on input "3" at bounding box center [241, 504] width 47 height 28
type input "2"
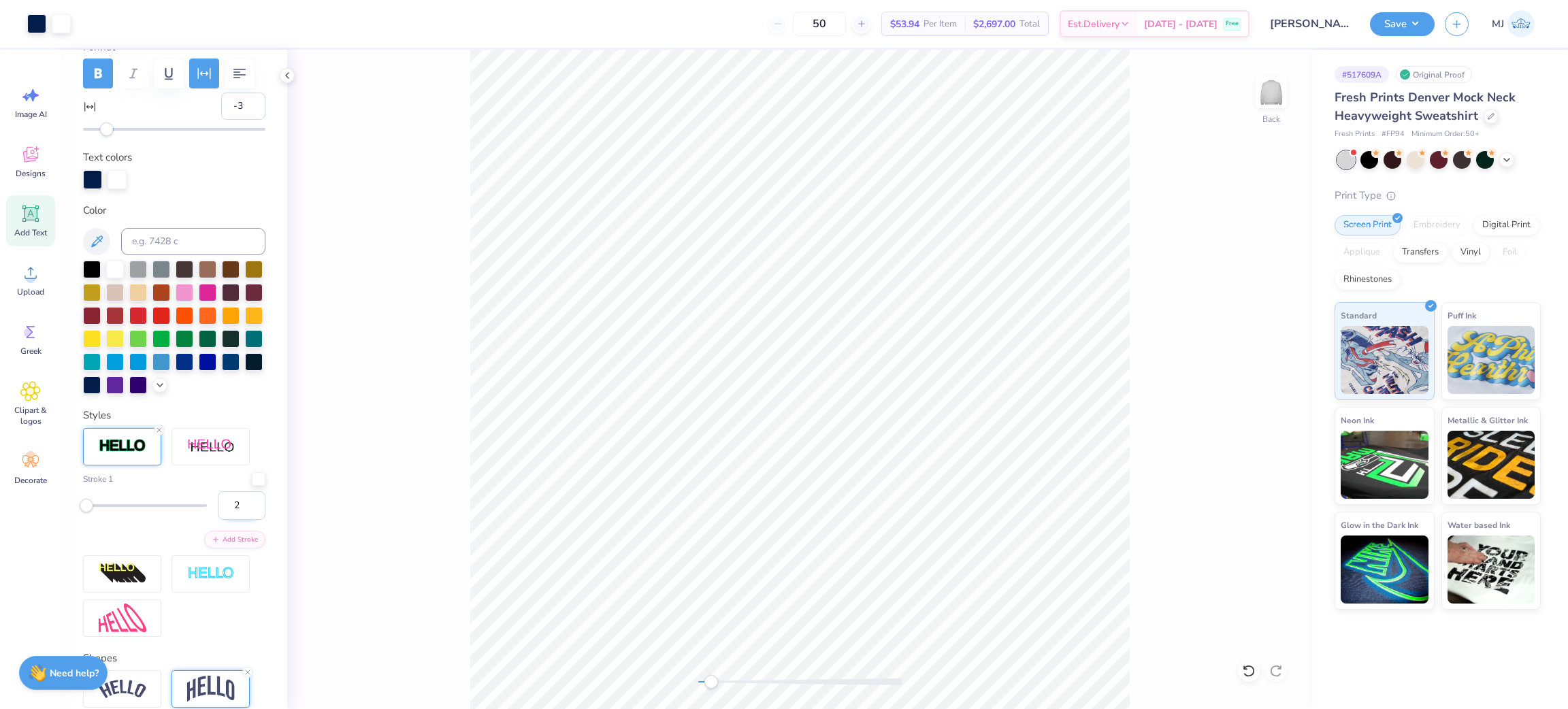
click at [236, 520] on input "2" at bounding box center [241, 504] width 47 height 28
click at [23, 257] on div "Upload" at bounding box center [31, 280] width 49 height 51
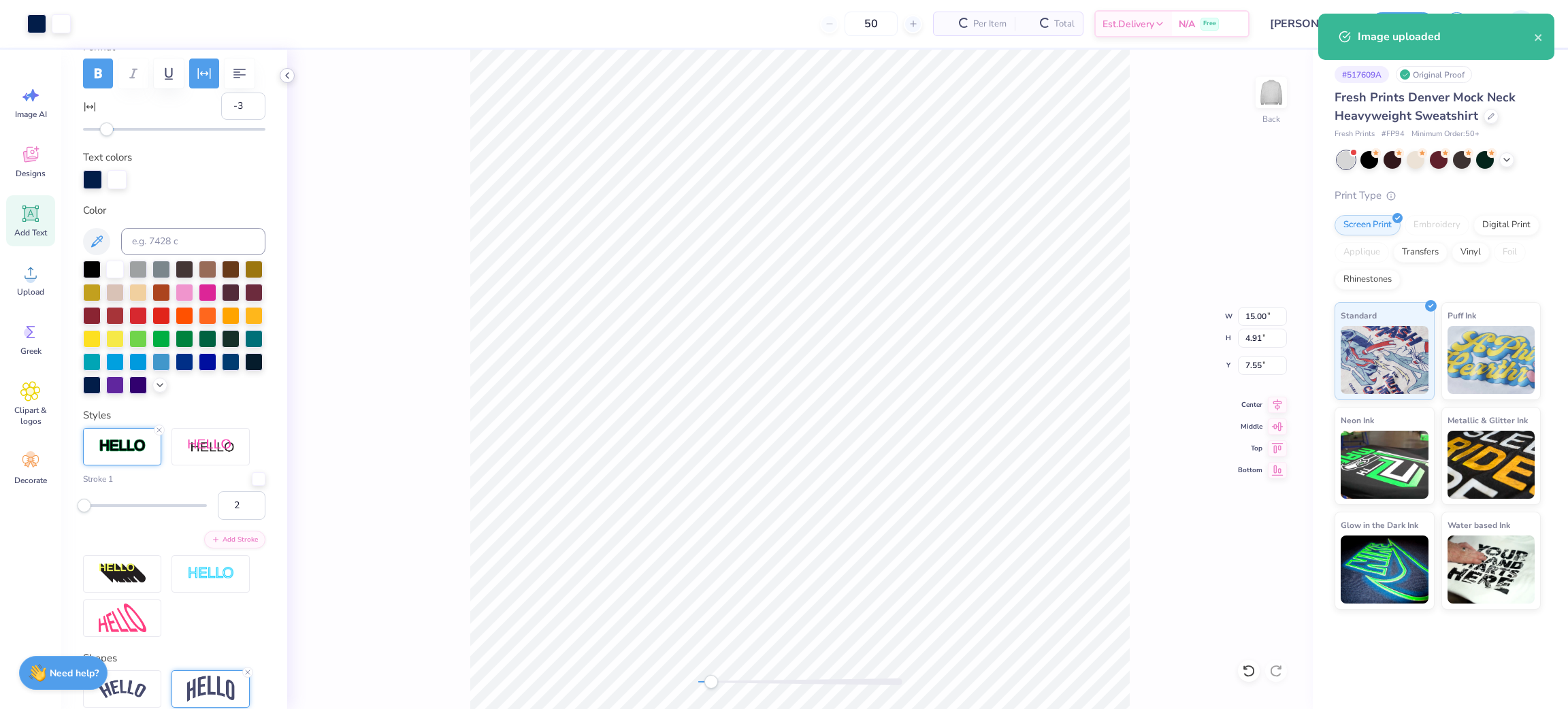
click at [283, 76] on icon at bounding box center [287, 75] width 11 height 11
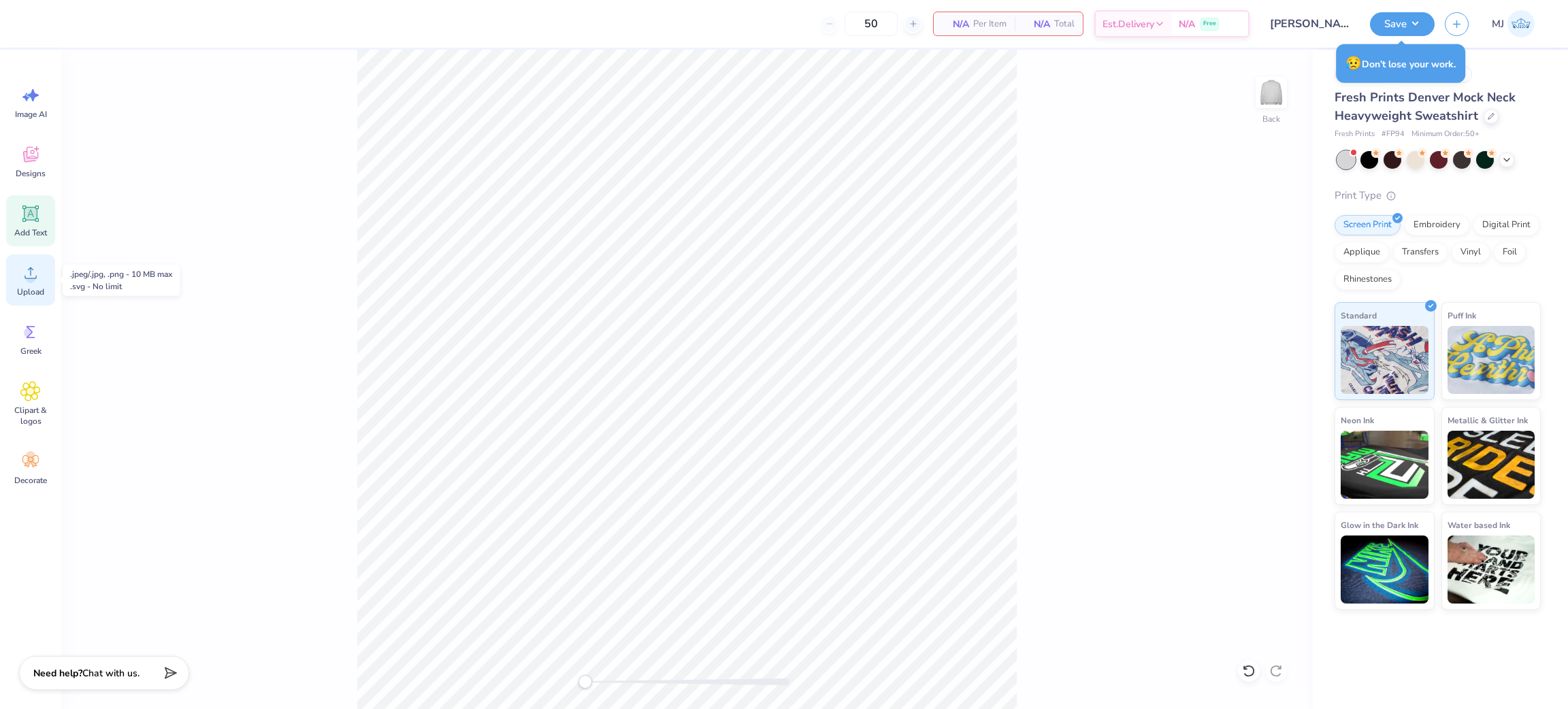
click at [28, 286] on span "Upload" at bounding box center [31, 292] width 27 height 11
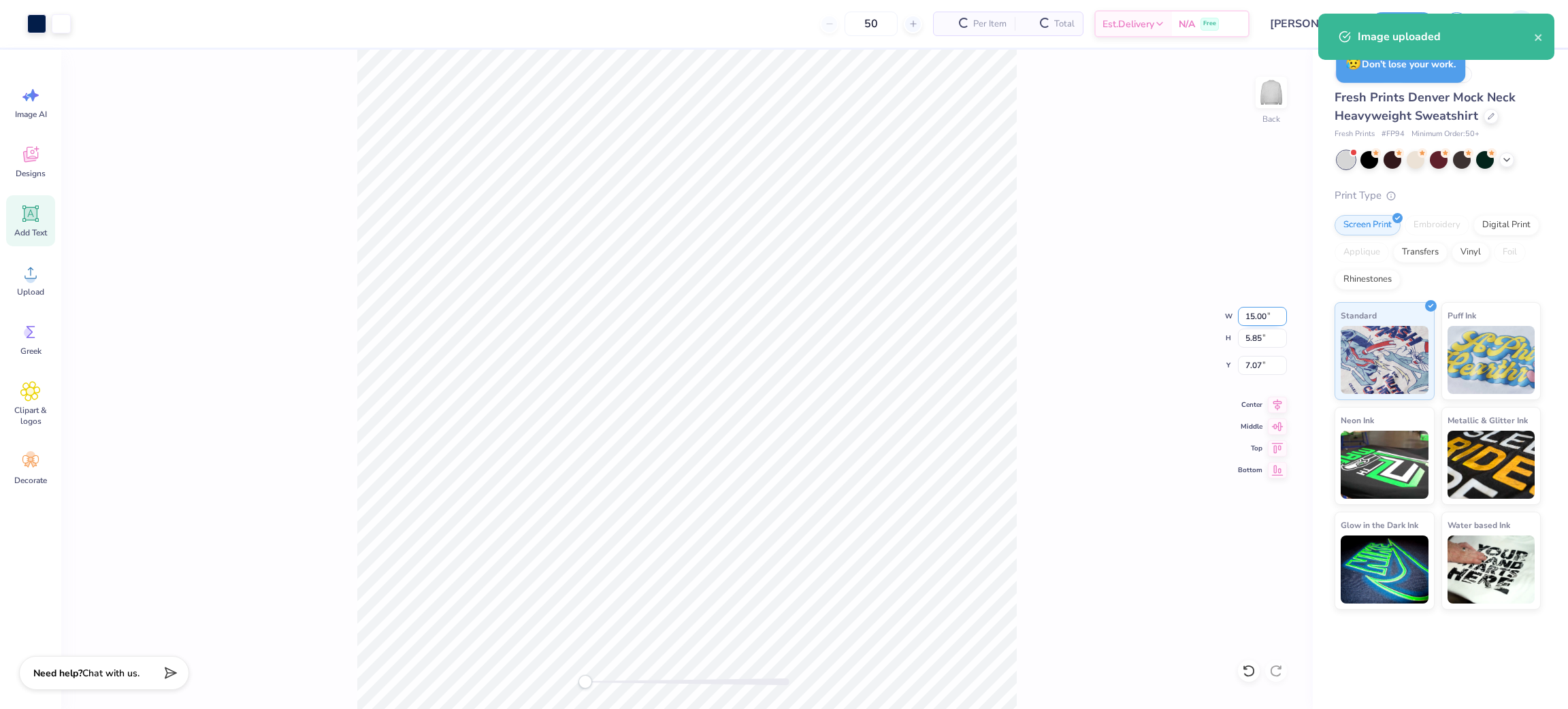
click at [1251, 315] on input "15.00" at bounding box center [1262, 316] width 49 height 19
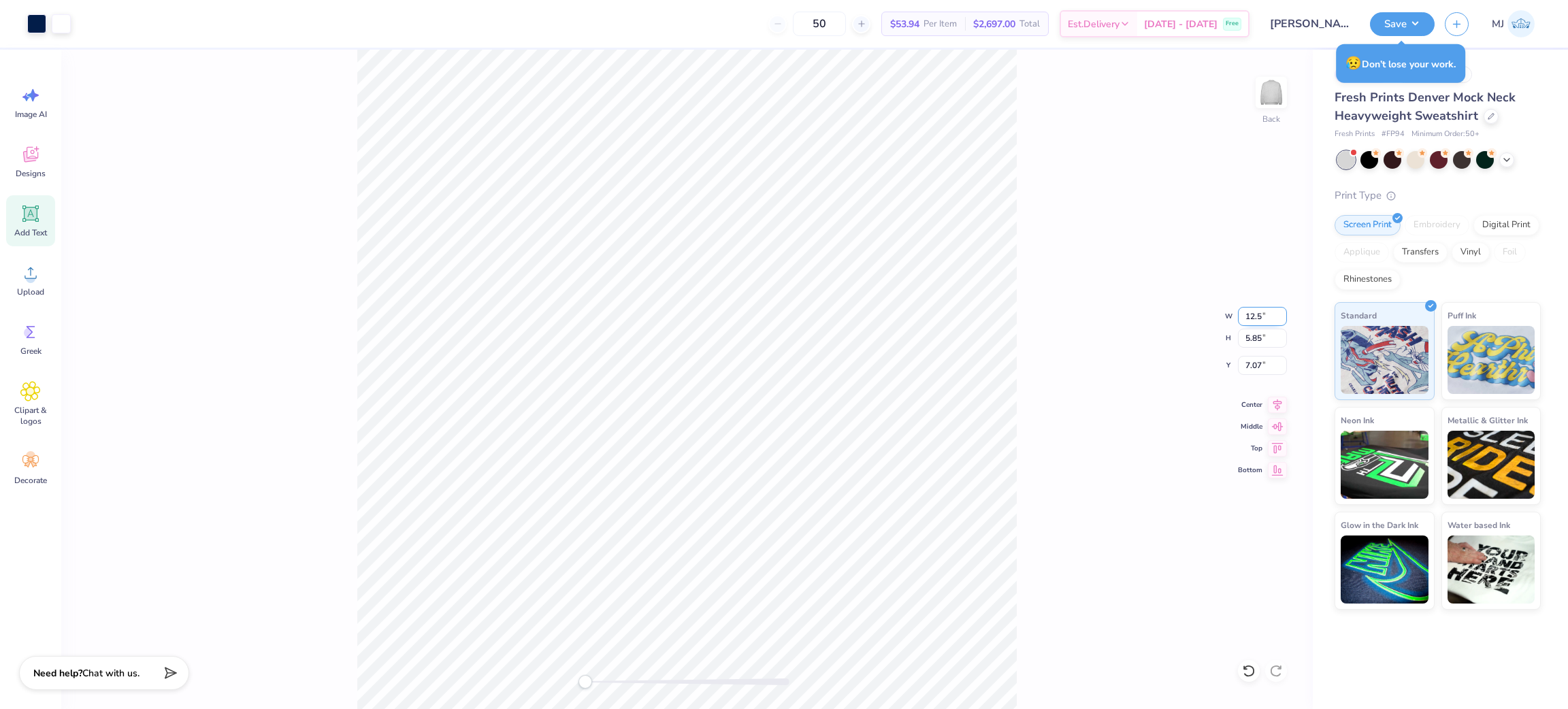
type input "12.5"
click at [1109, 381] on div "Back W 12.5 12.5 " H 5.85 5.85 " Y 7.07 7.07 " Center Middle Top Bottom" at bounding box center [687, 379] width 1251 height 659
click at [1259, 354] on div "Back W 10.42 10.42 " H 4.06 4.06 " Y 7.97 7.97 " Center Middle Top Bottom" at bounding box center [687, 379] width 1251 height 659
click at [1249, 364] on input "7.56" at bounding box center [1262, 364] width 49 height 19
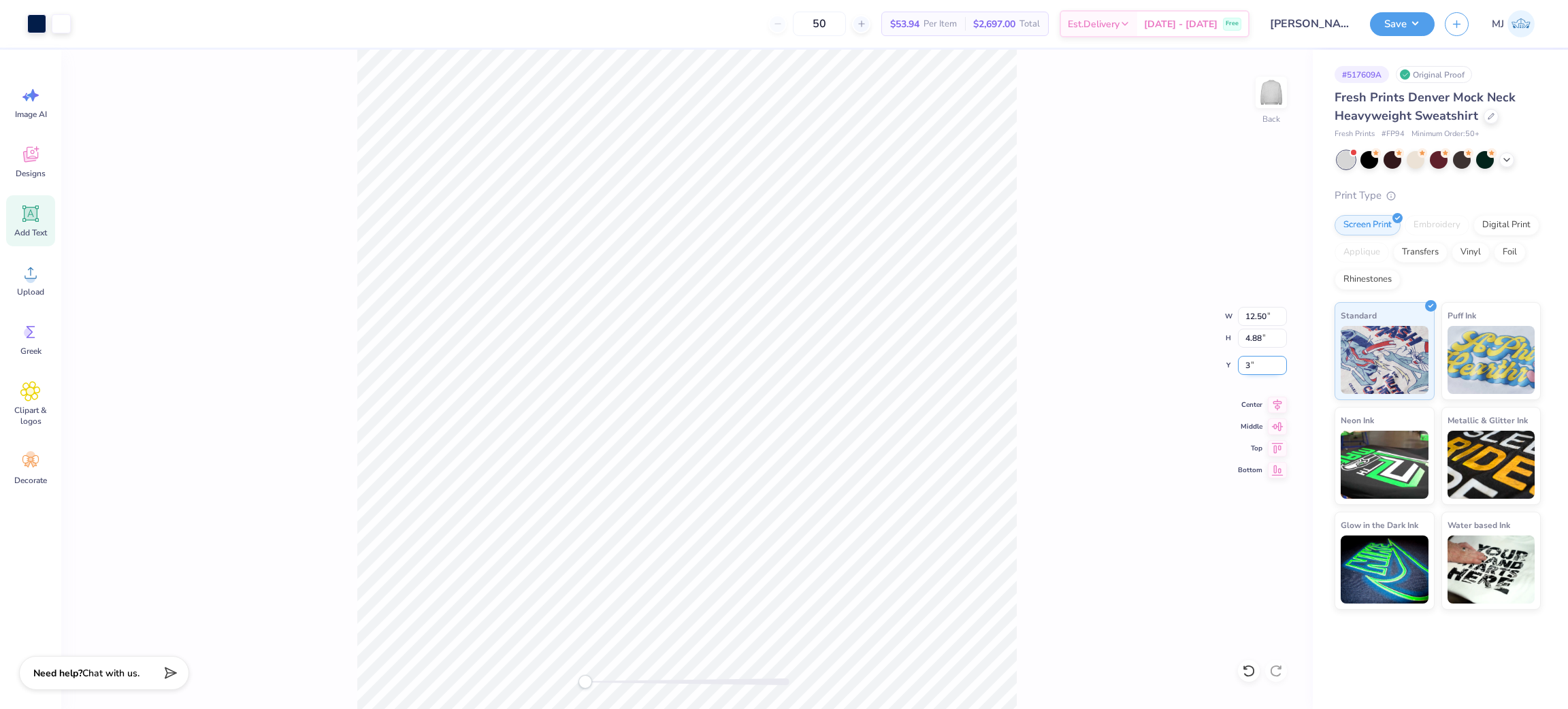
type input "3"
click at [1191, 279] on div "Back W 12.50 12.50 " H 4.88 4.88 " Y 3 3 " Center Middle Top Bottom" at bounding box center [687, 379] width 1251 height 659
click at [1275, 403] on icon at bounding box center [1277, 403] width 19 height 16
click at [1105, 334] on div "Back W 12.50 12.50 " H 4.88 4.88 " Y 3.00 3.00 " Center Middle Top Bottom" at bounding box center [687, 379] width 1251 height 659
click at [1113, 350] on div "Back W 12.50 12.50 " H 4.88 4.88 " Y 3.00 3.00 " Center Middle Top Bottom" at bounding box center [687, 379] width 1251 height 659
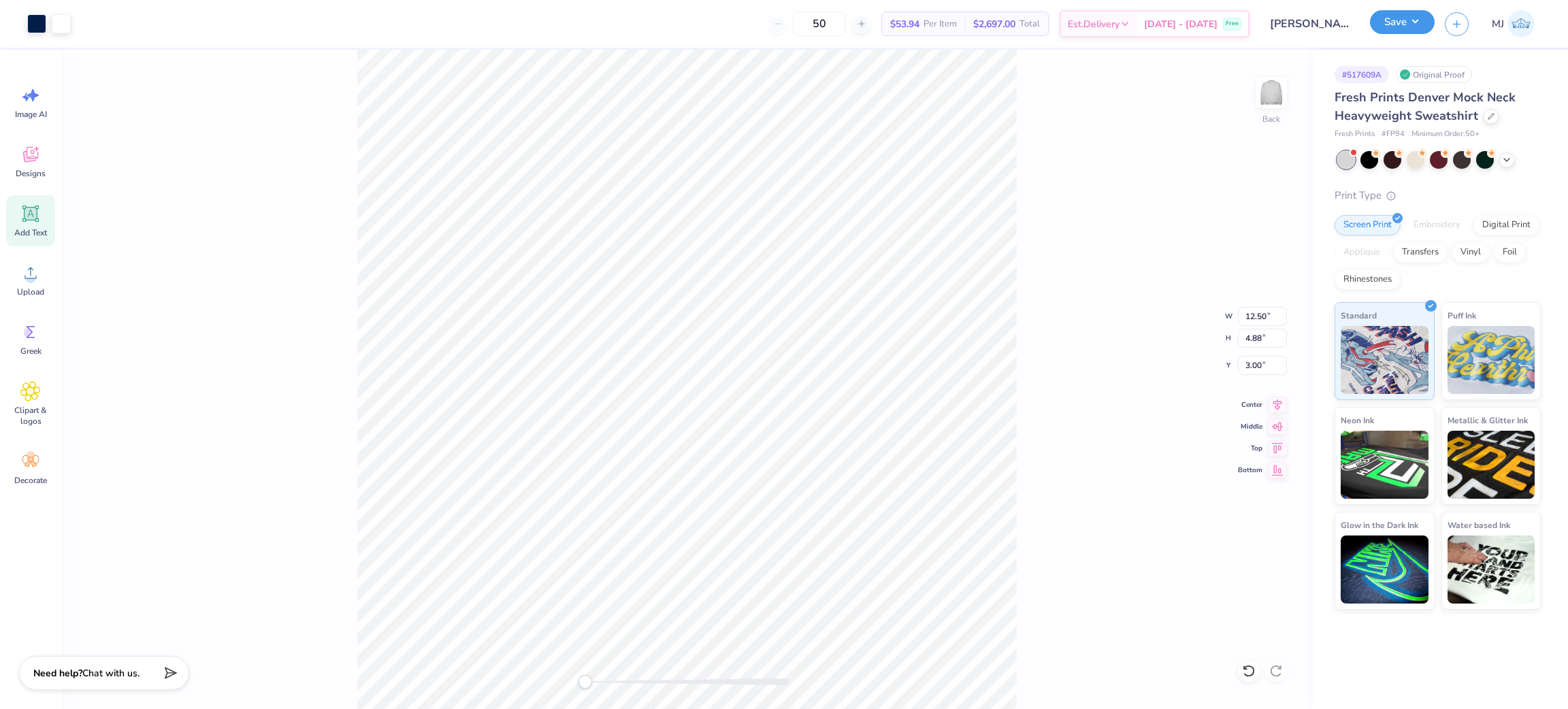
click at [1402, 15] on button "Save" at bounding box center [1402, 22] width 65 height 24
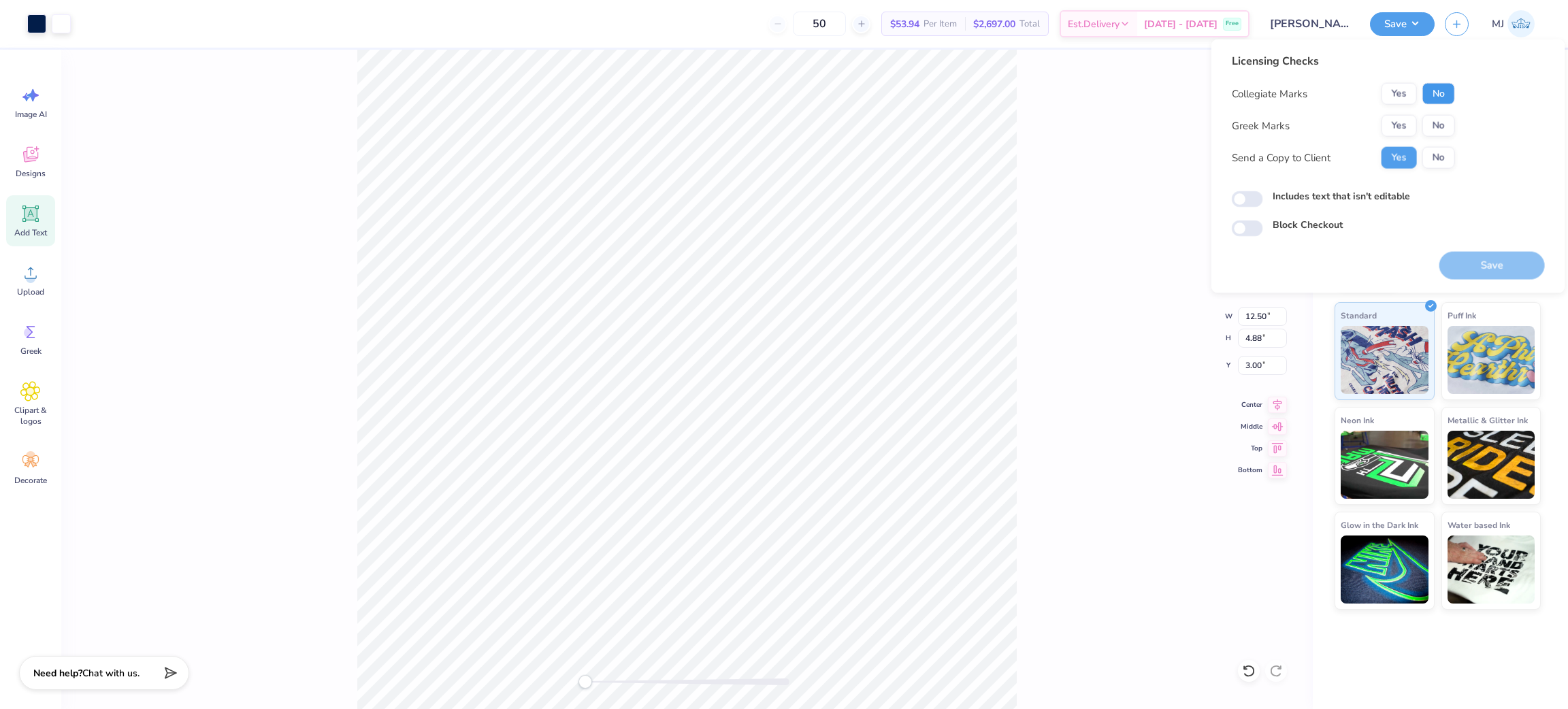
click at [1437, 100] on button "No" at bounding box center [1439, 94] width 33 height 22
click at [1404, 132] on button "Yes" at bounding box center [1399, 125] width 35 height 22
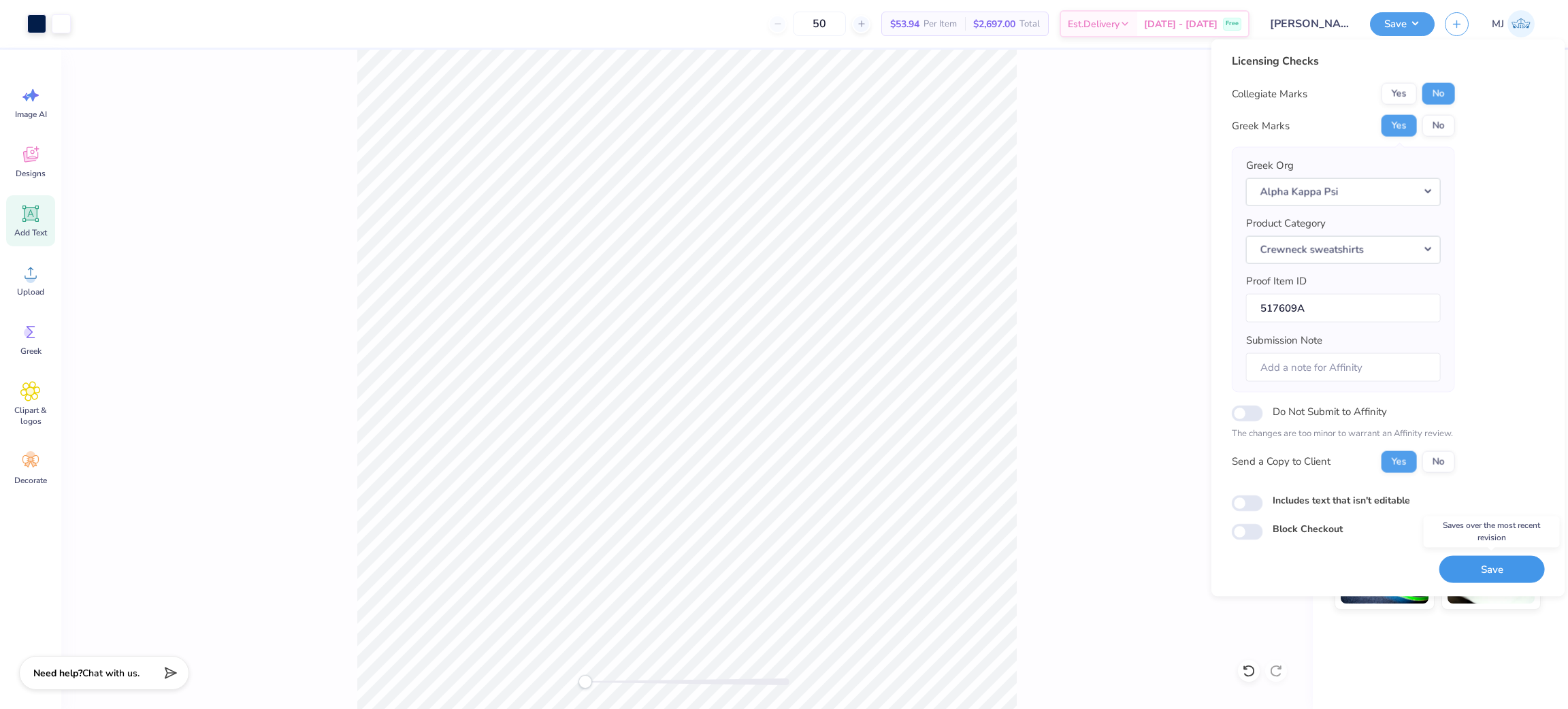
click at [1498, 573] on button "Save" at bounding box center [1493, 569] width 106 height 28
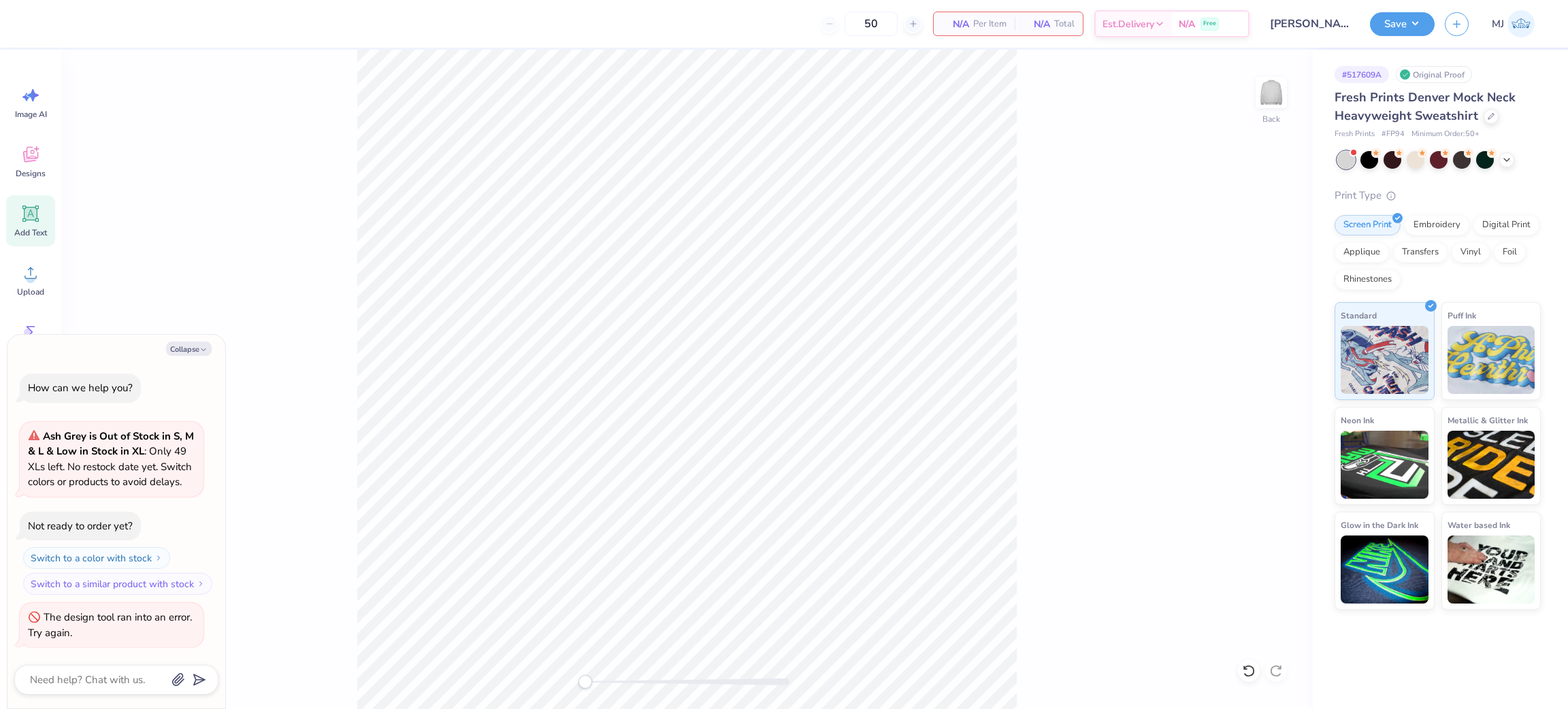
click at [195, 336] on div "Collapse How can we help you? Ash Grey is Out of Stock in S, M & L & Low in Sto…" at bounding box center [116, 521] width 217 height 374
drag, startPoint x: 179, startPoint y: 334, endPoint x: 183, endPoint y: 347, distance: 13.6
click at [181, 336] on div "Collapse How can we help you? Ash Grey is Out of Stock in S, M & L & Low in Sto…" at bounding box center [116, 521] width 217 height 374
click at [186, 347] on button "Collapse" at bounding box center [189, 349] width 45 height 15
type textarea "x"
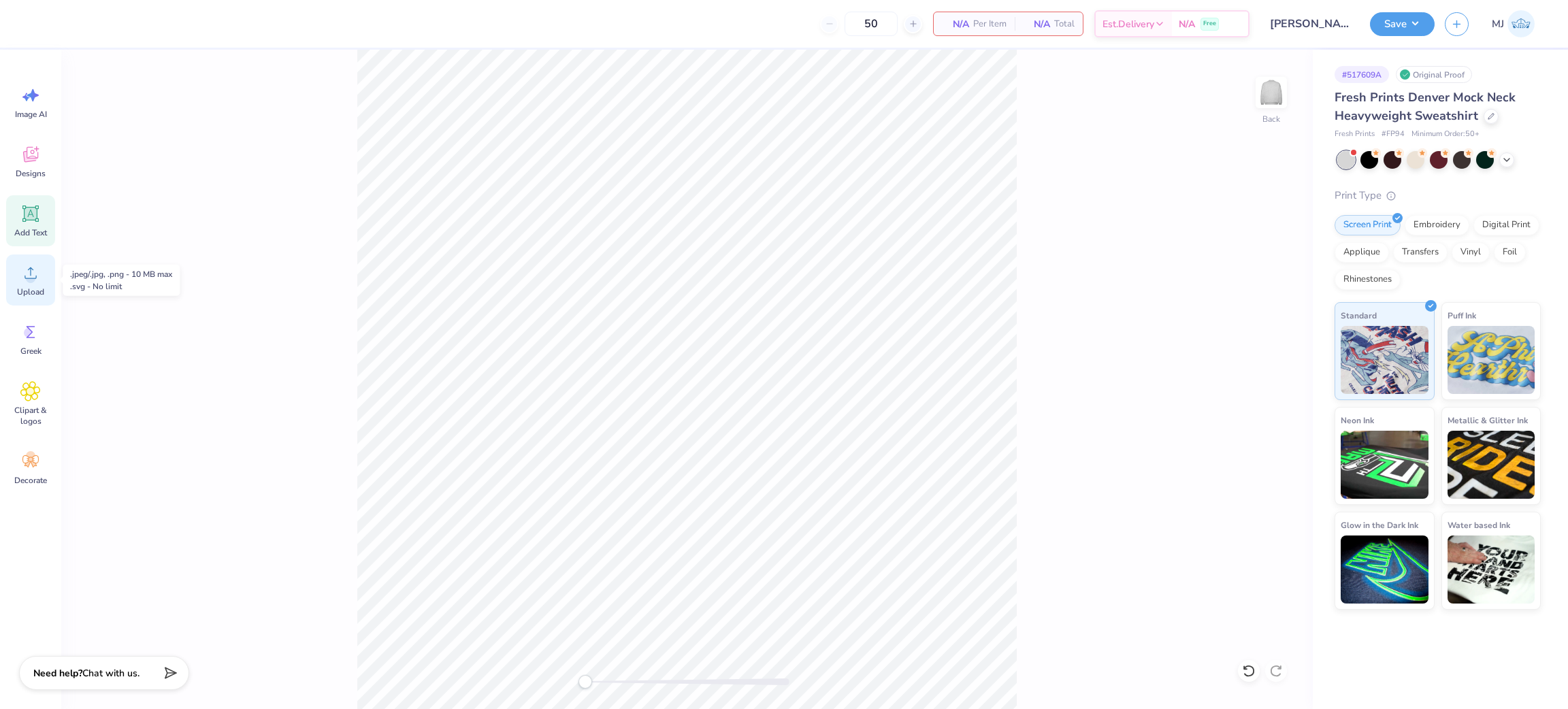
click at [34, 275] on circle at bounding box center [30, 278] width 9 height 9
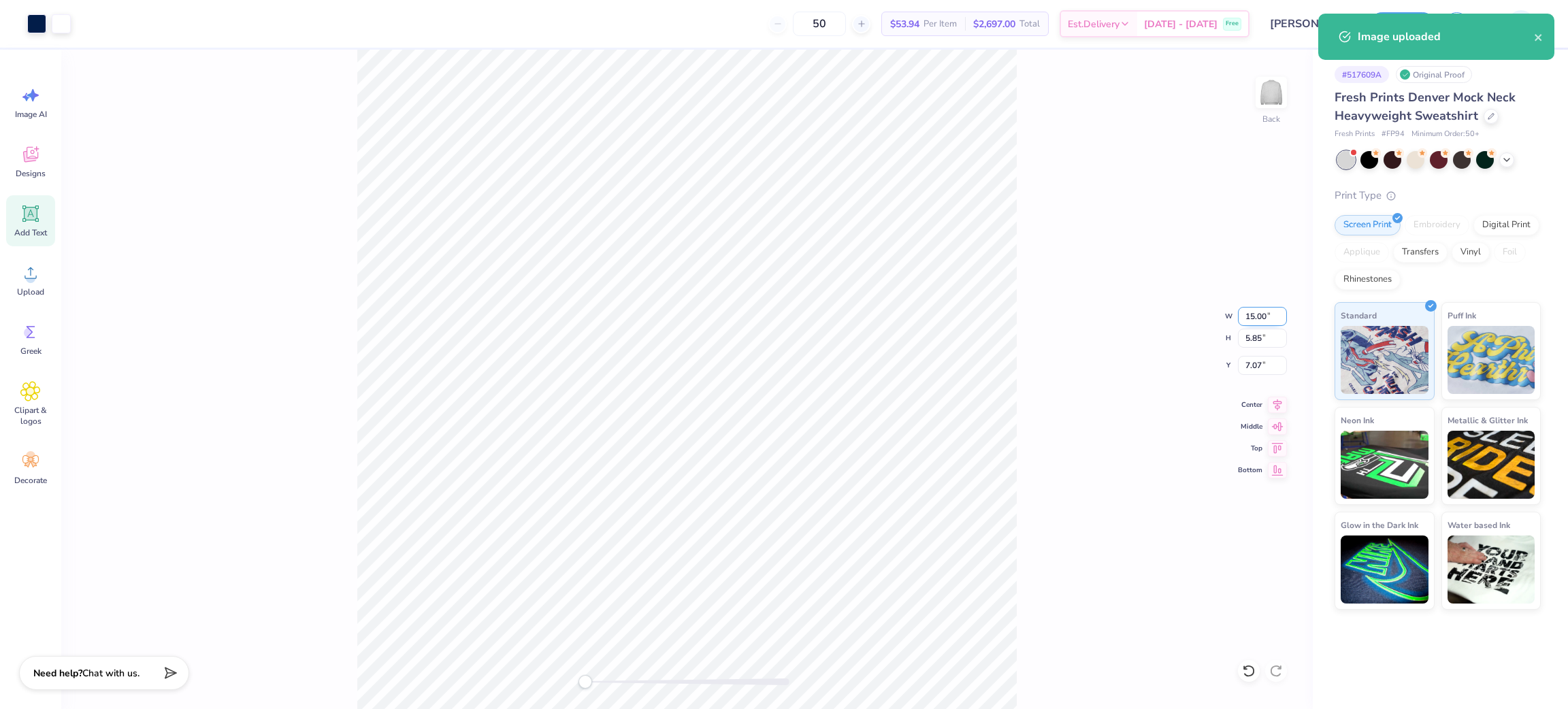
click at [1260, 313] on input "15.00" at bounding box center [1262, 316] width 49 height 19
click at [1260, 312] on input "15.00" at bounding box center [1262, 316] width 49 height 19
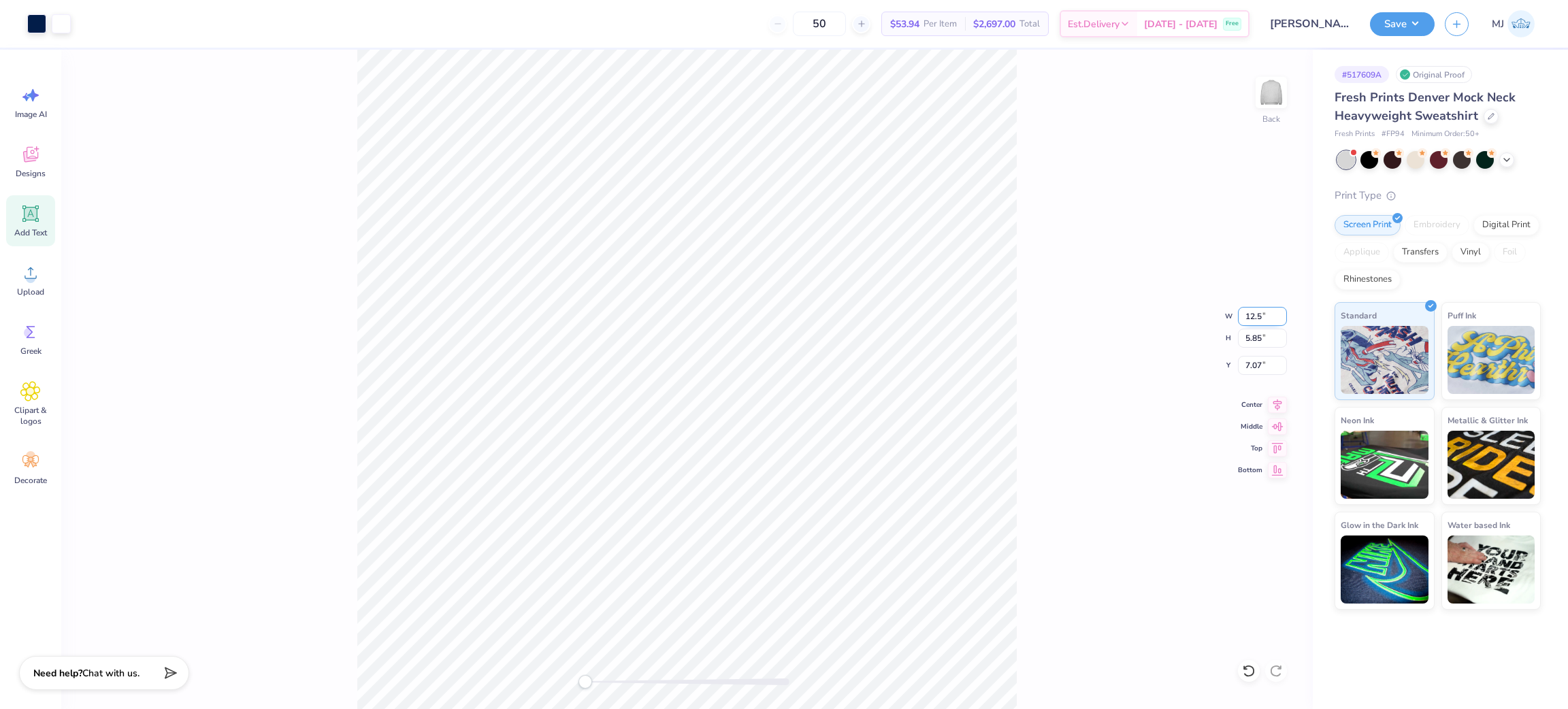
type input "12.5"
click at [1259, 371] on input "7.07" at bounding box center [1262, 364] width 49 height 19
type input "3"
click at [1067, 309] on div "Back W 12.5 12.5 " H 5.85 5.85 " Y 3 3 " Center Middle Top Bottom" at bounding box center [687, 379] width 1251 height 659
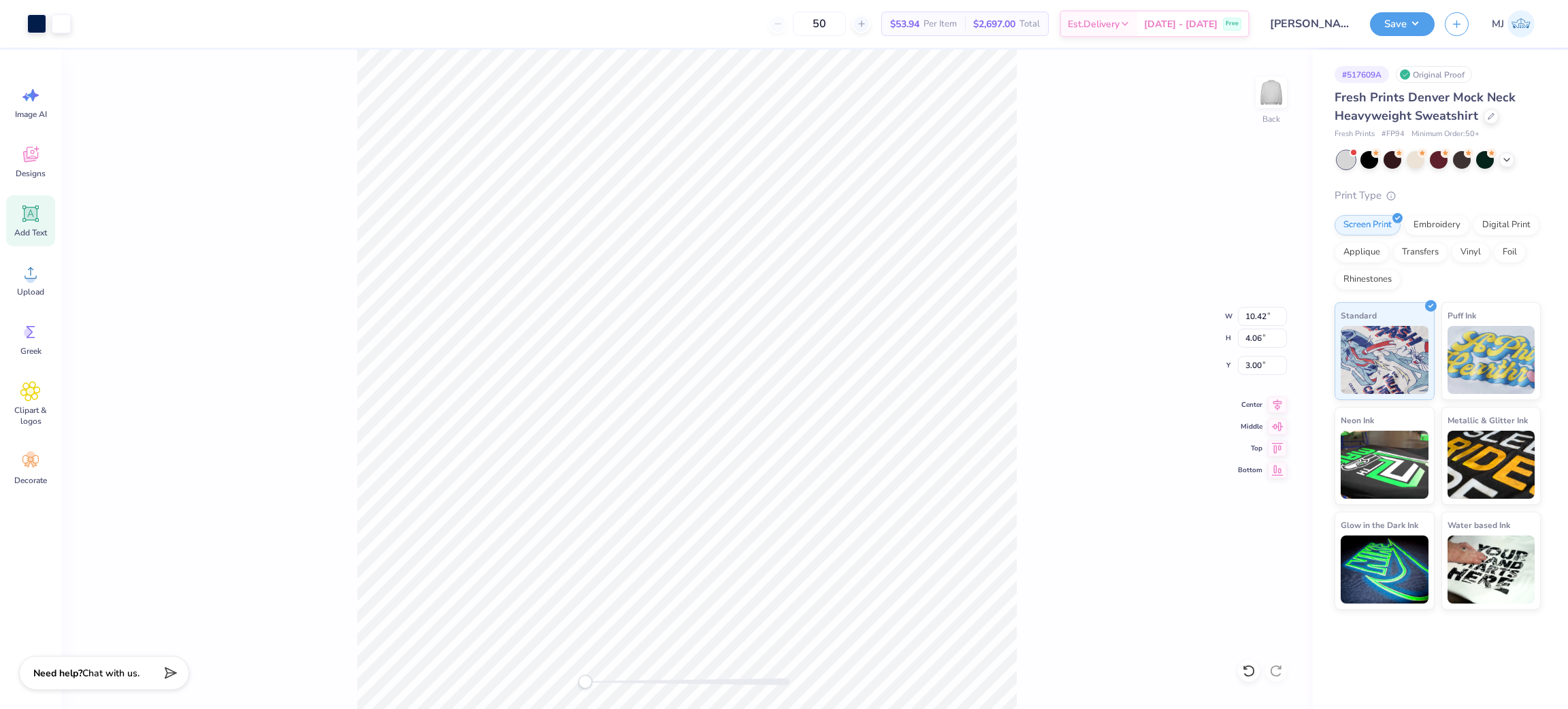
click at [1076, 332] on div "Back W 10.42 10.42 " H 4.06 4.06 " Y 3.00 3.00 " Center Middle Top Bottom" at bounding box center [687, 379] width 1251 height 659
click at [1279, 404] on icon at bounding box center [1277, 403] width 19 height 16
click at [1251, 369] on input "2.59" at bounding box center [1262, 364] width 49 height 19
type input "3"
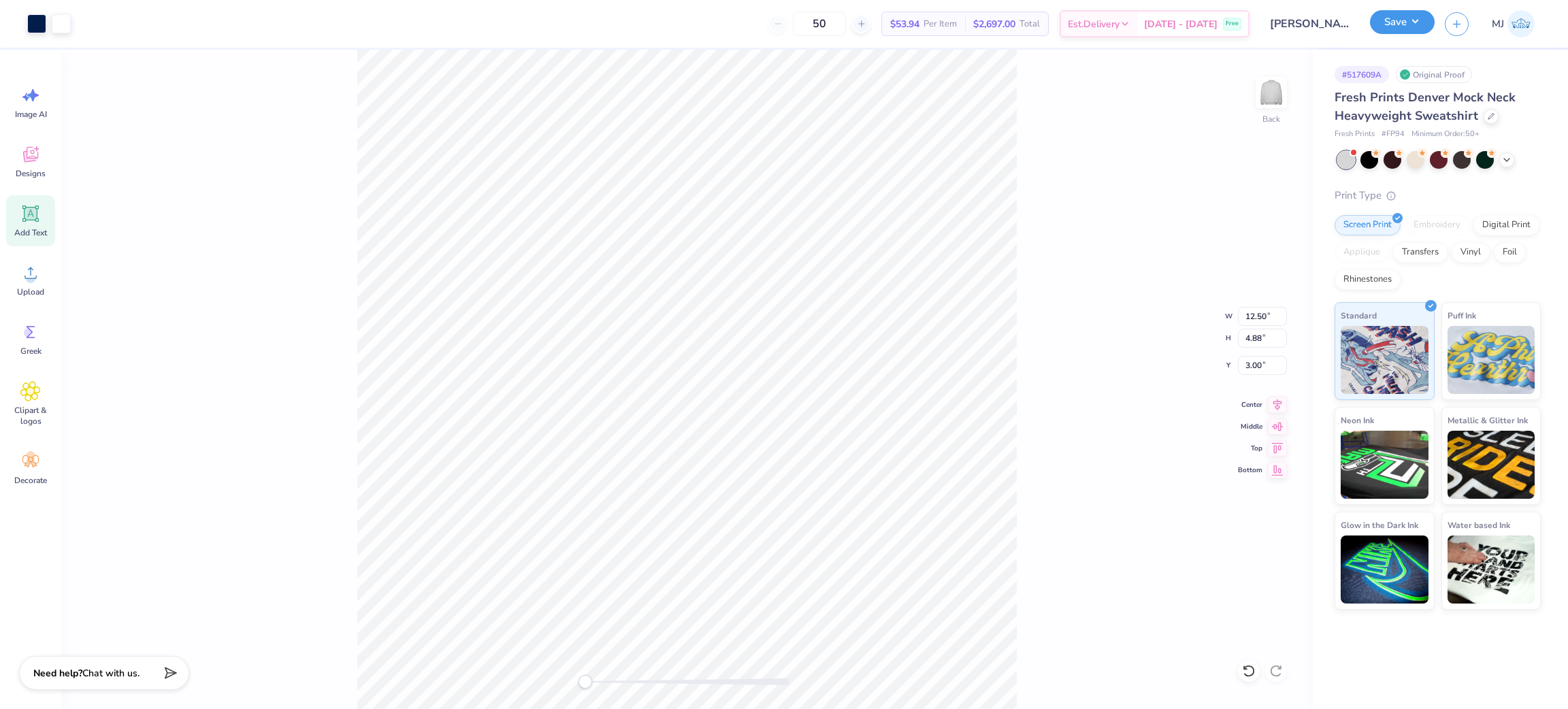
click at [1410, 24] on button "Save" at bounding box center [1402, 22] width 65 height 24
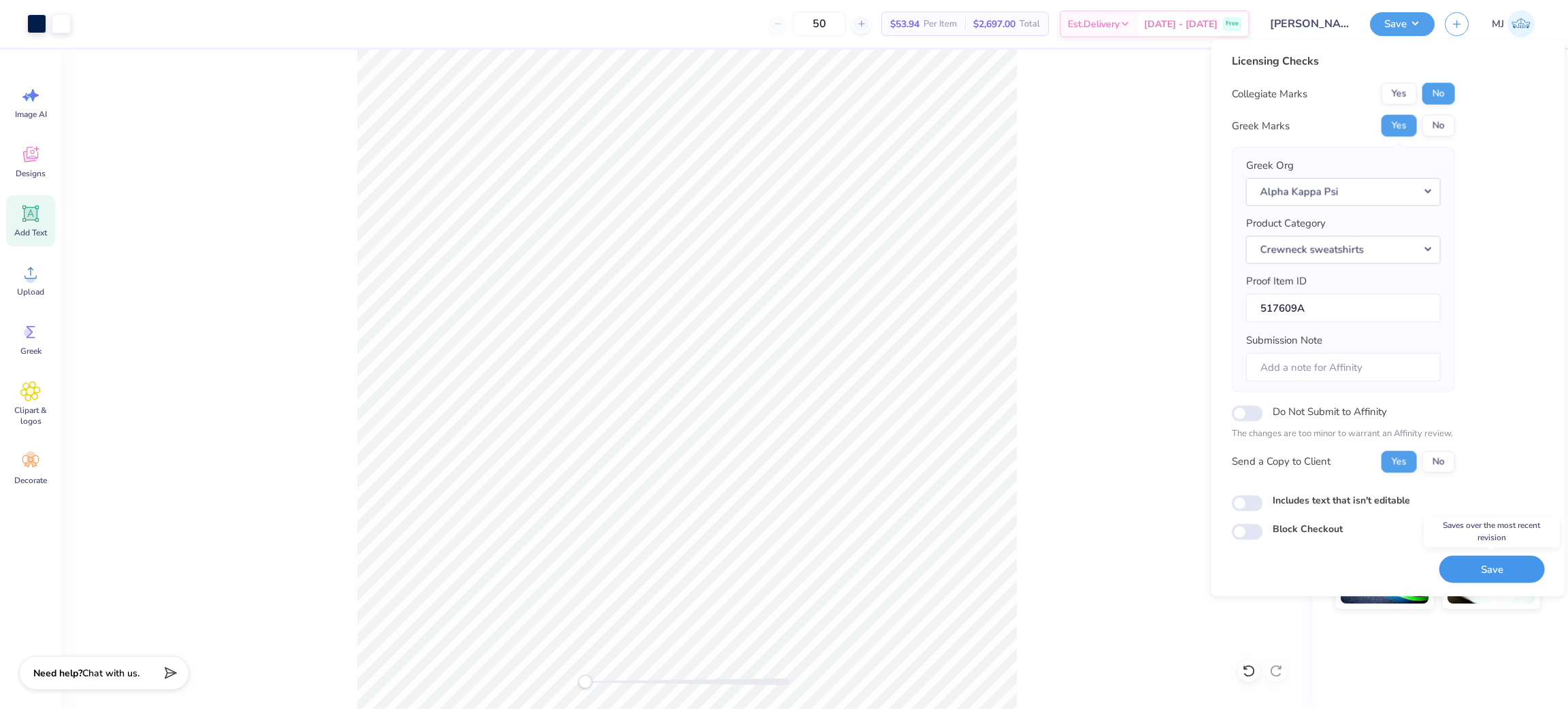
click at [1487, 570] on button "Save" at bounding box center [1493, 569] width 106 height 28
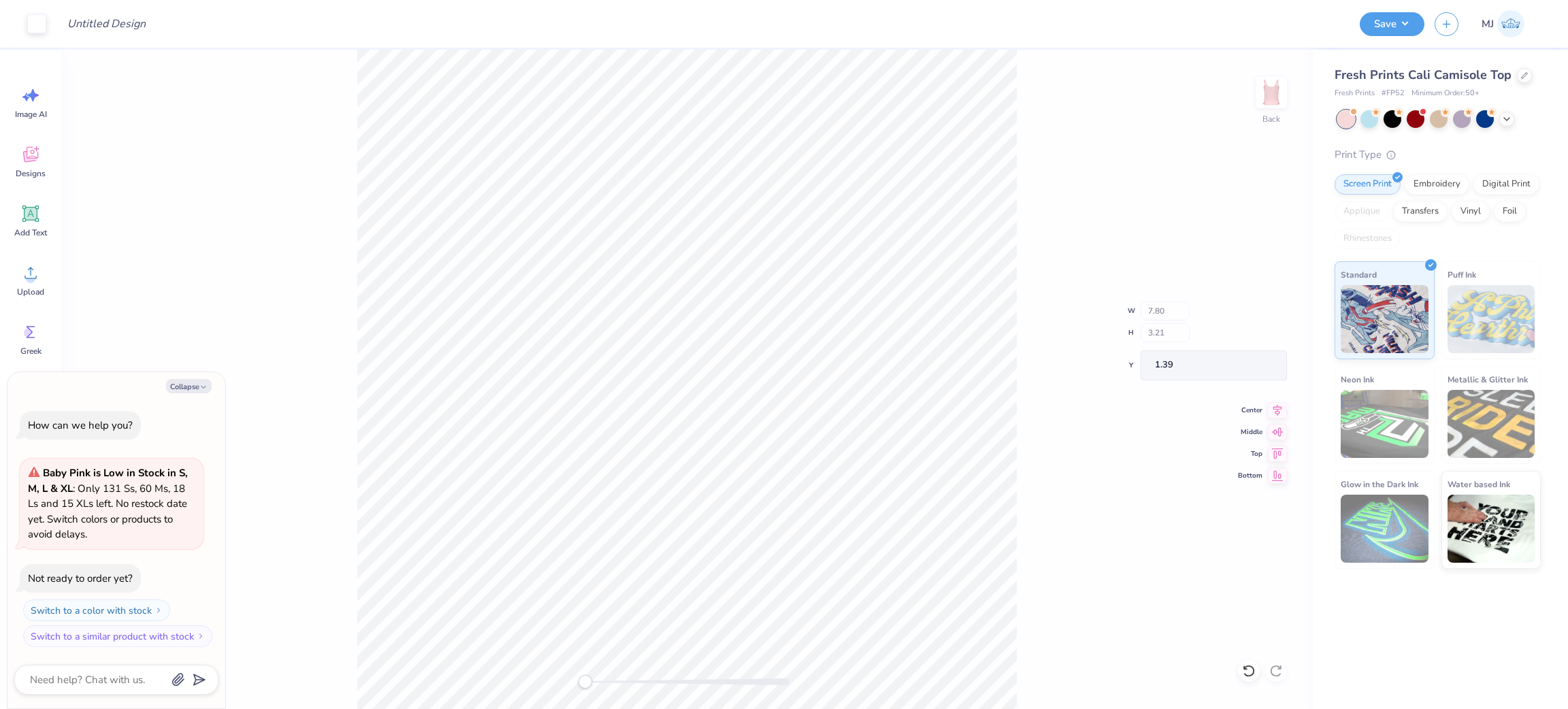
type textarea "x"
type input "1.86"
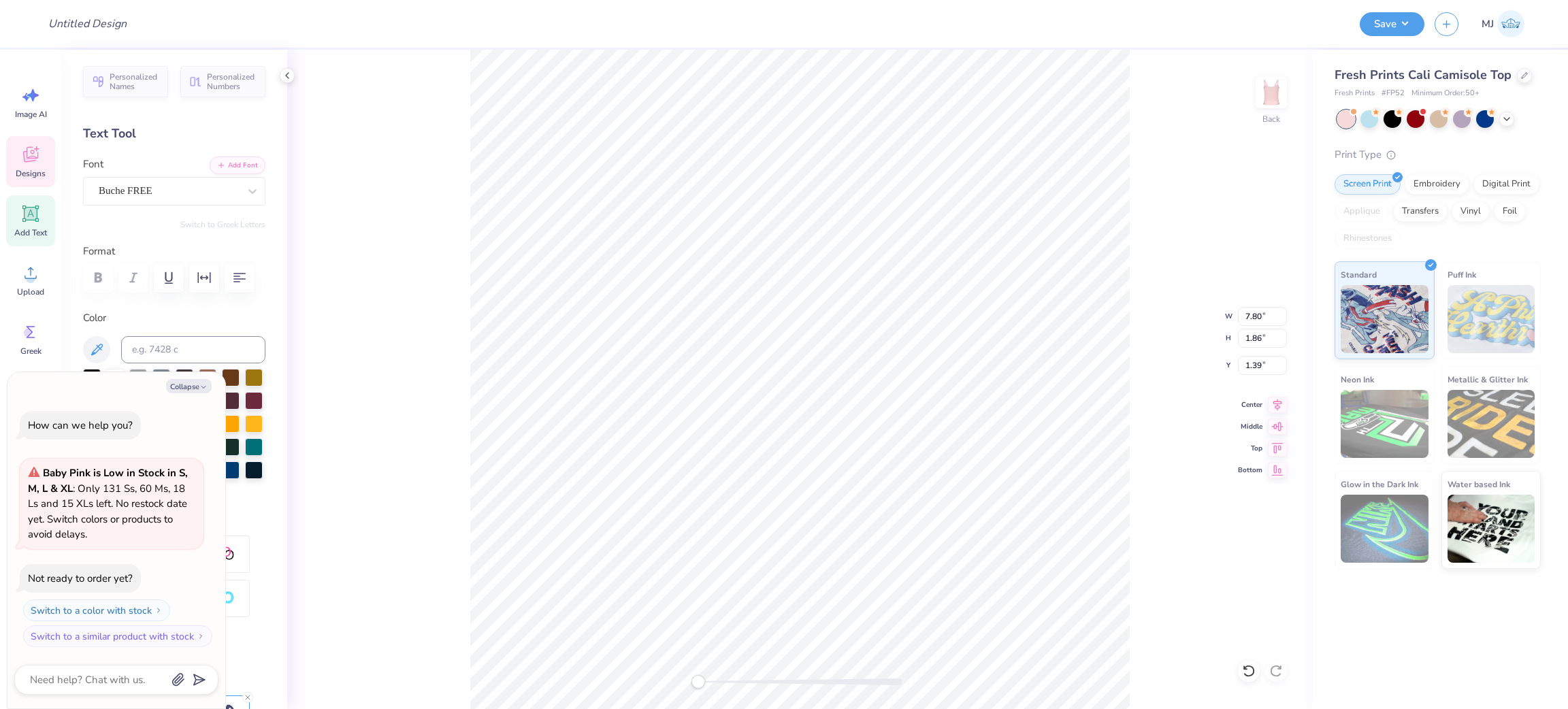
scroll to position [15, 2]
type textarea "x"
type input "2.90"
type input "0.31"
type input "4.23"
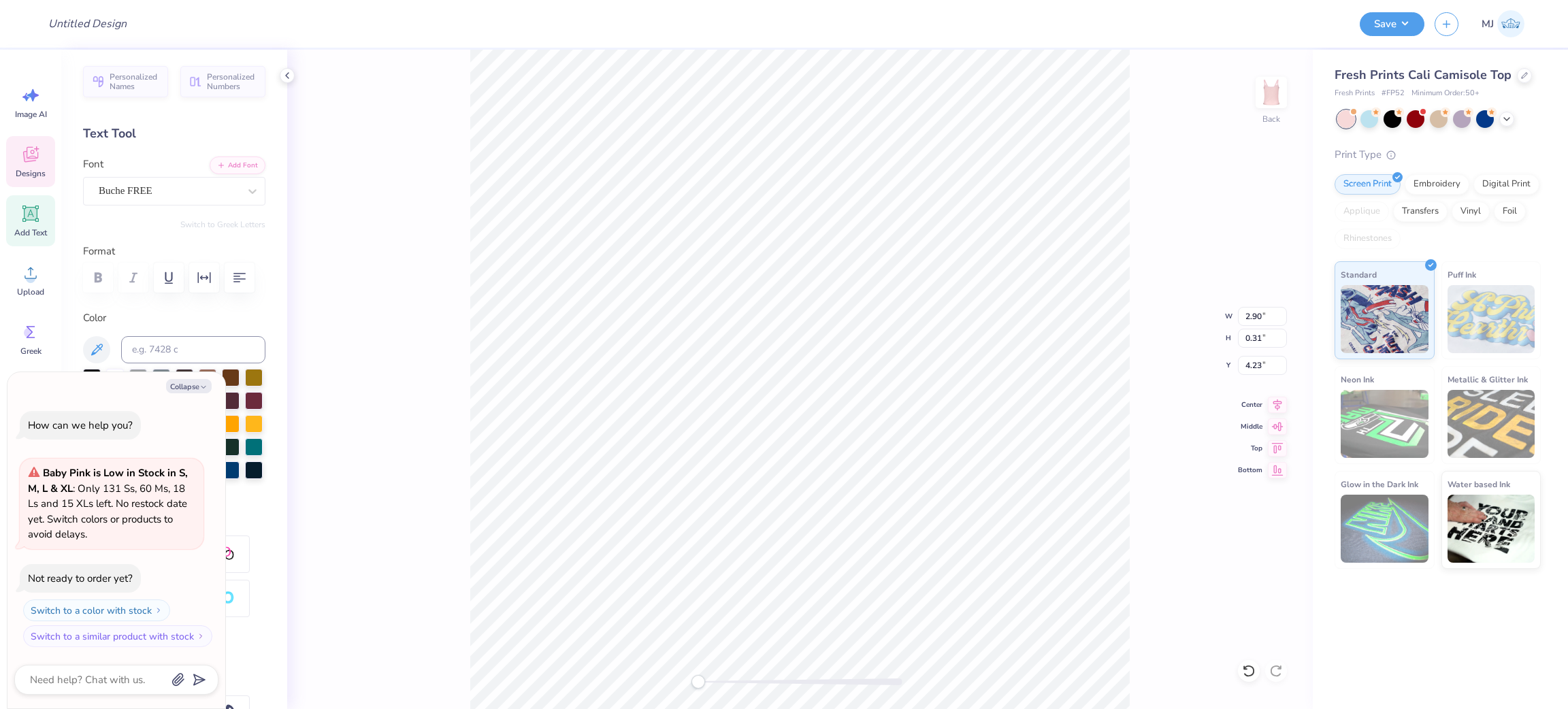
scroll to position [15, 1]
type textarea "x"
